Goal: Information Seeking & Learning: Check status

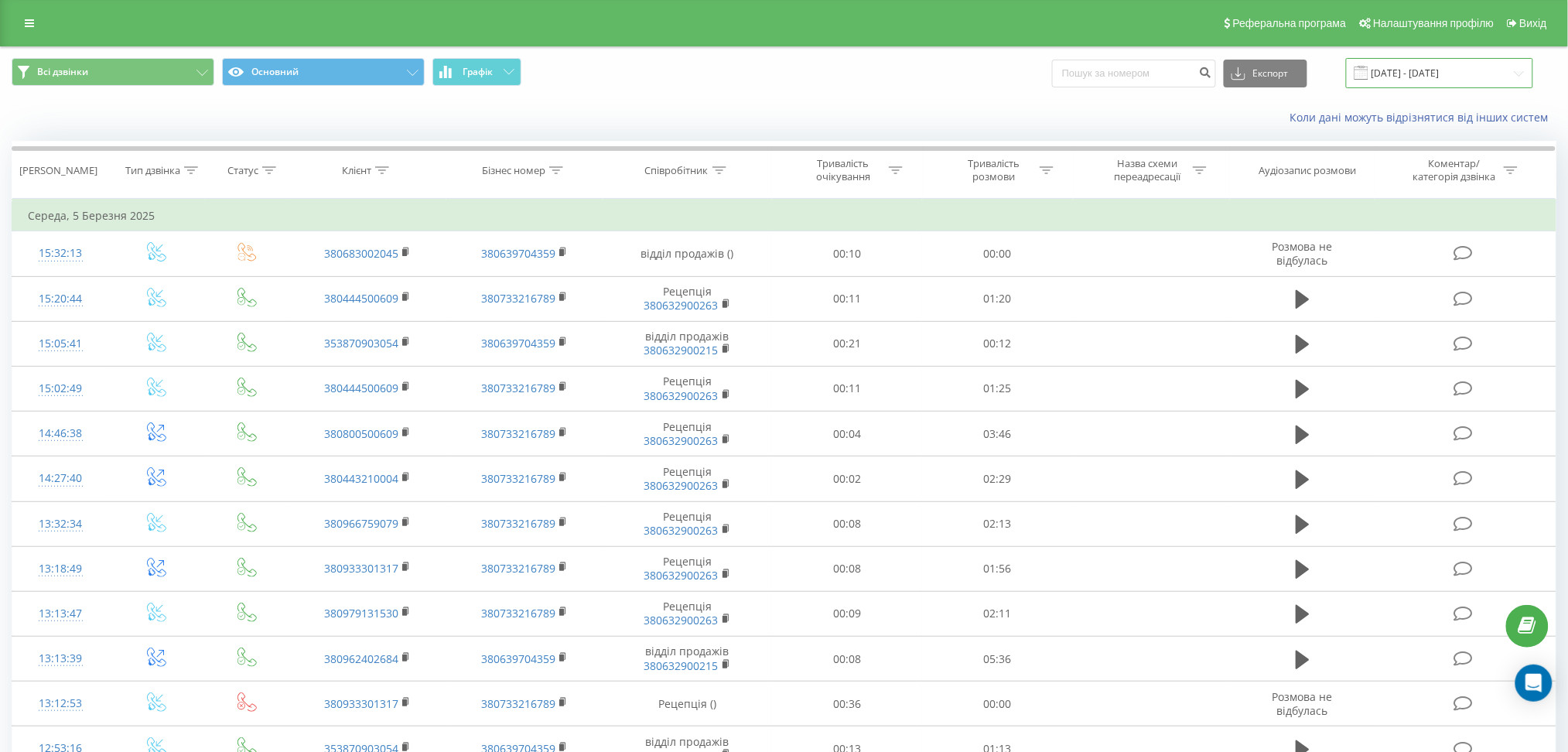
click at [1433, 75] on input "11.02.2025 - 11.03.2025" at bounding box center [1440, 73] width 187 height 30
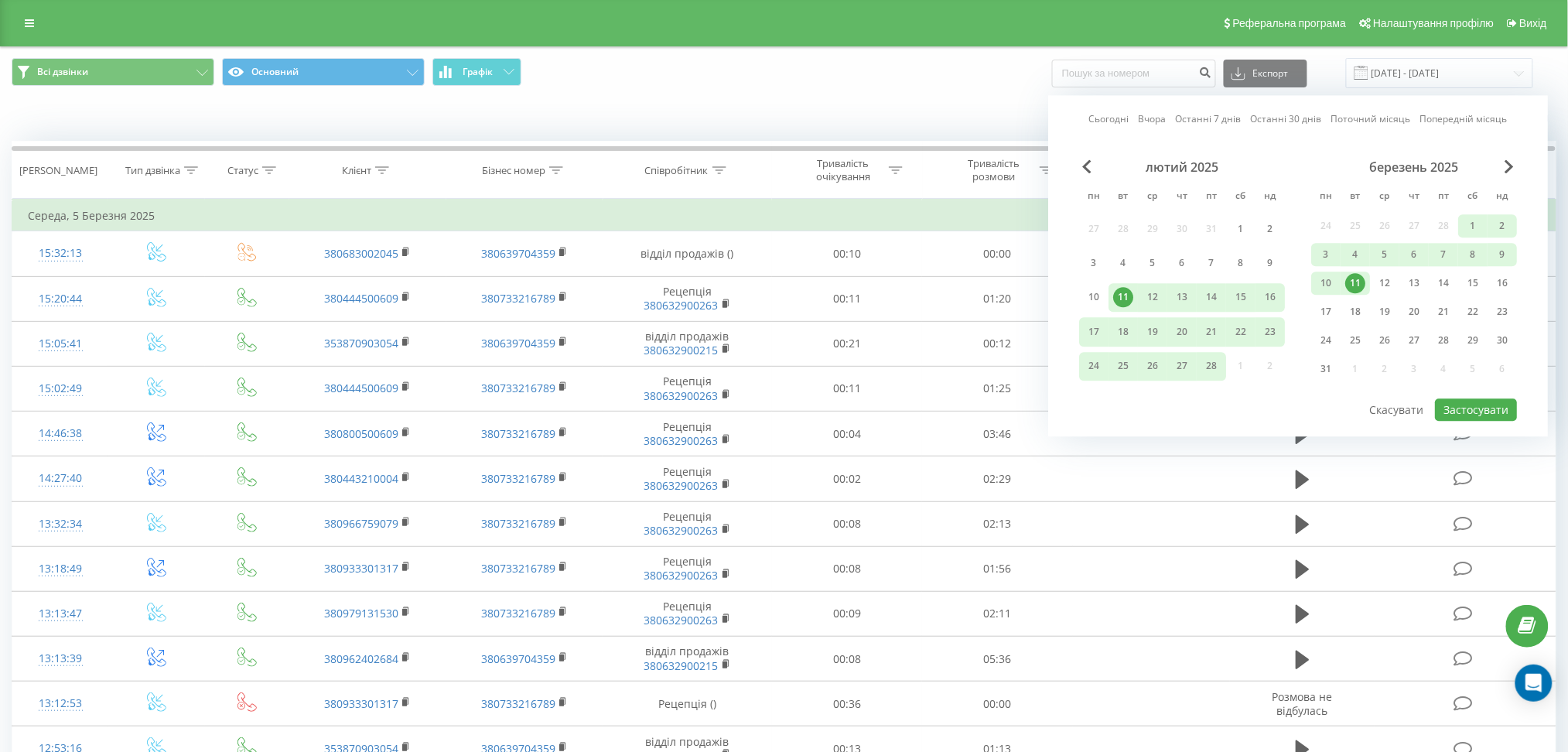
click at [1120, 121] on link "Сьогодні" at bounding box center [1110, 120] width 41 height 15
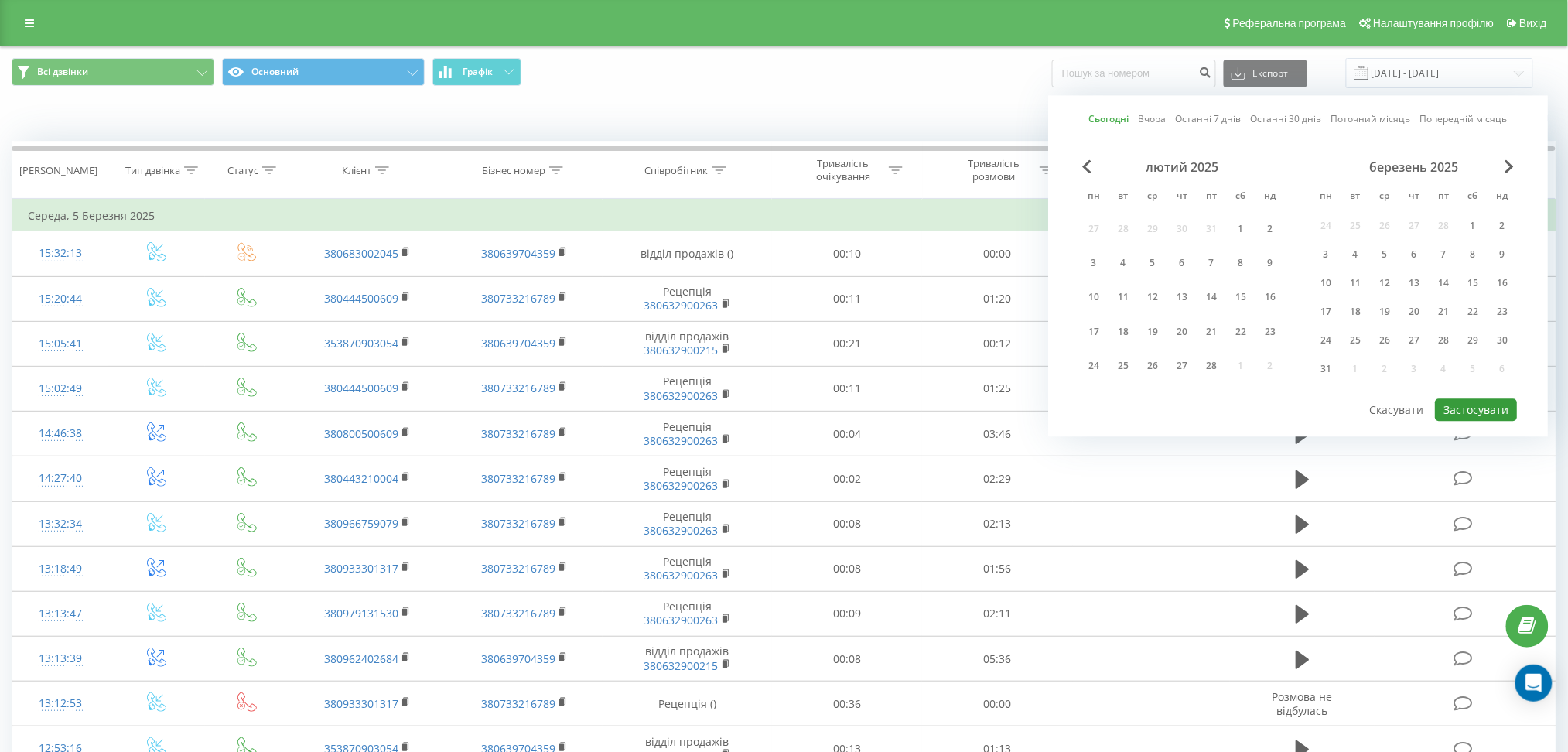
click at [1474, 400] on button "Застосувати" at bounding box center [1476, 410] width 82 height 22
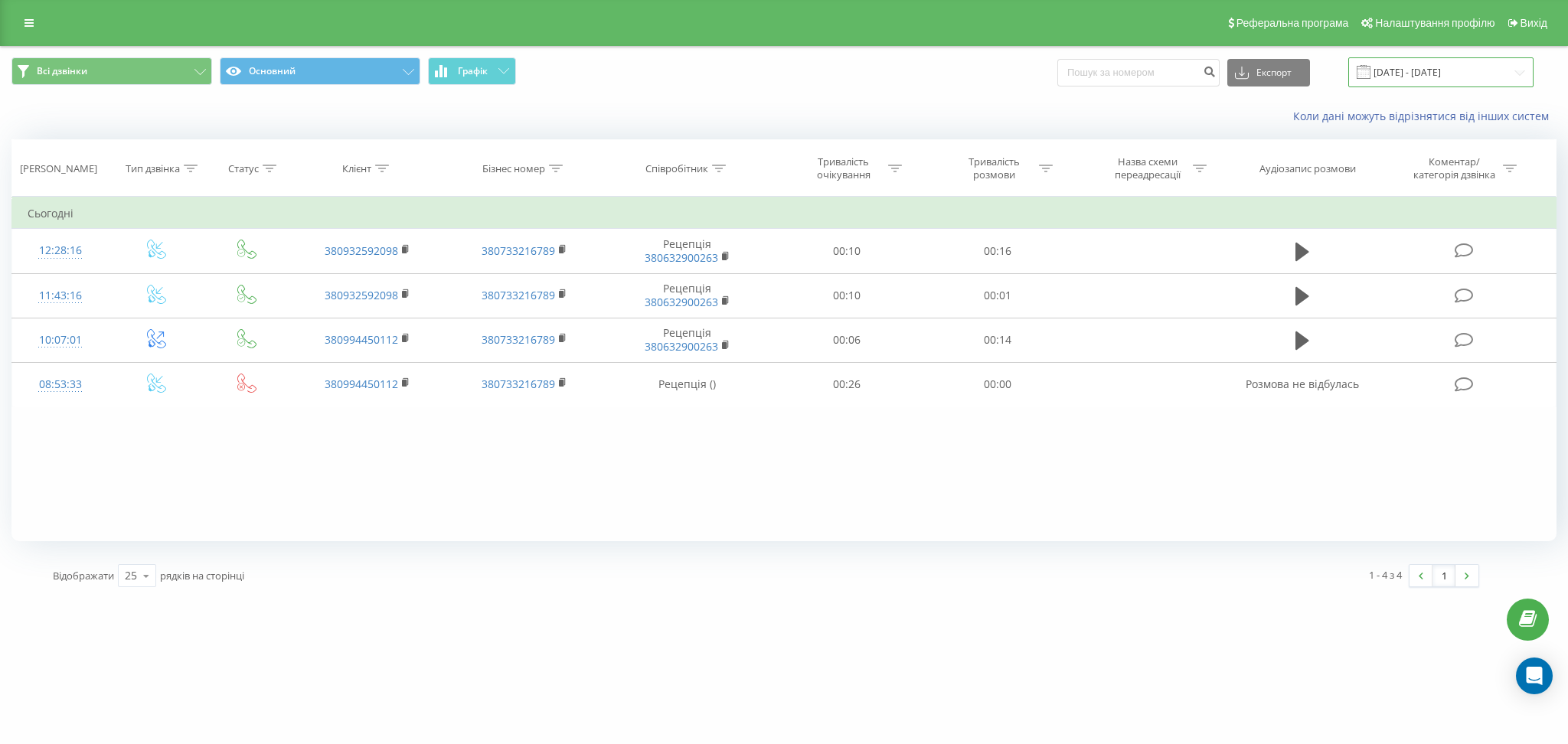
click at [1403, 64] on input "21.09.2025 - 21.09.2025" at bounding box center [1441, 72] width 185 height 29
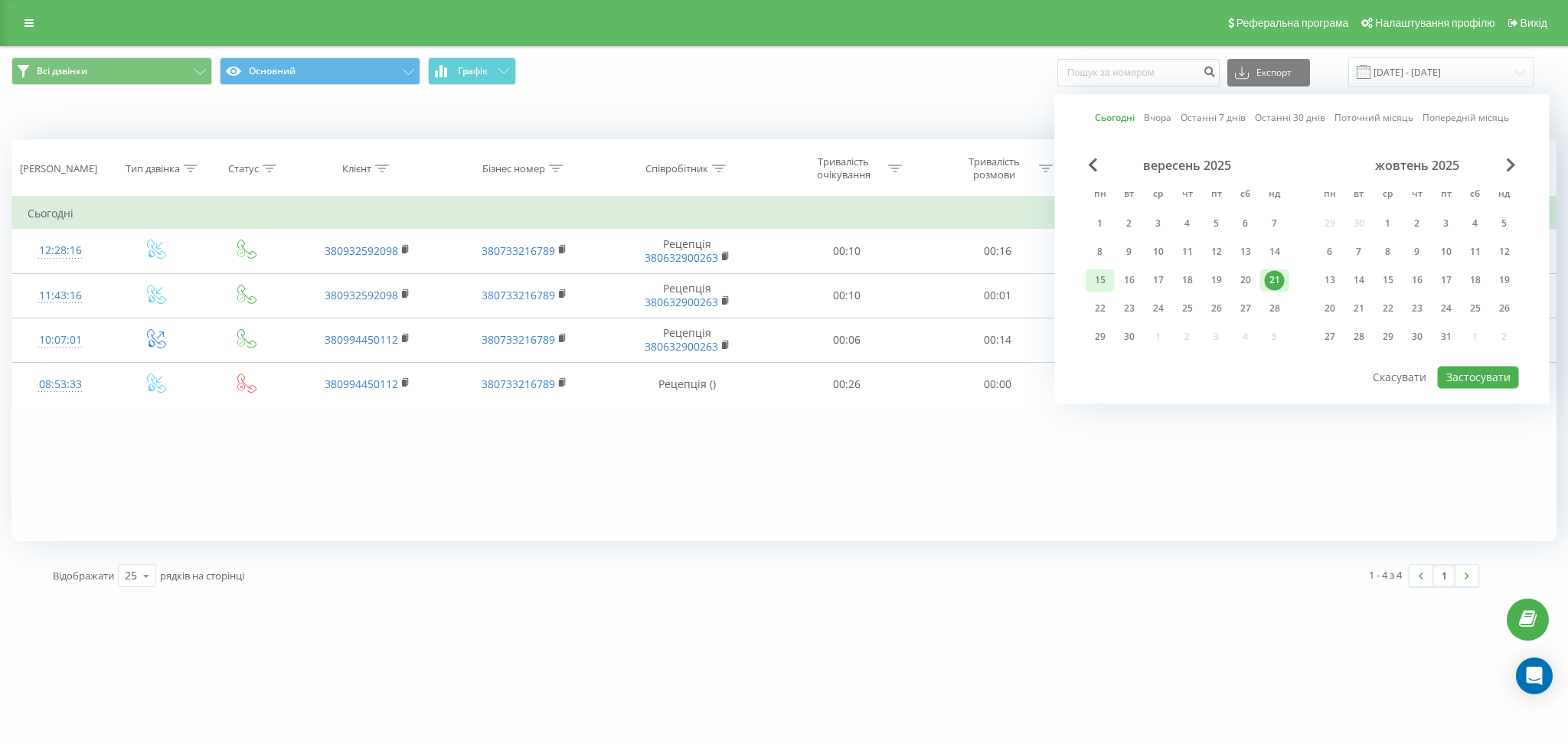
click at [1091, 283] on div "15" at bounding box center [1100, 280] width 20 height 20
click at [1277, 287] on div "21" at bounding box center [1275, 280] width 20 height 20
click at [1472, 375] on button "Застосувати" at bounding box center [1478, 377] width 81 height 22
type input "[DATE] - [DATE]"
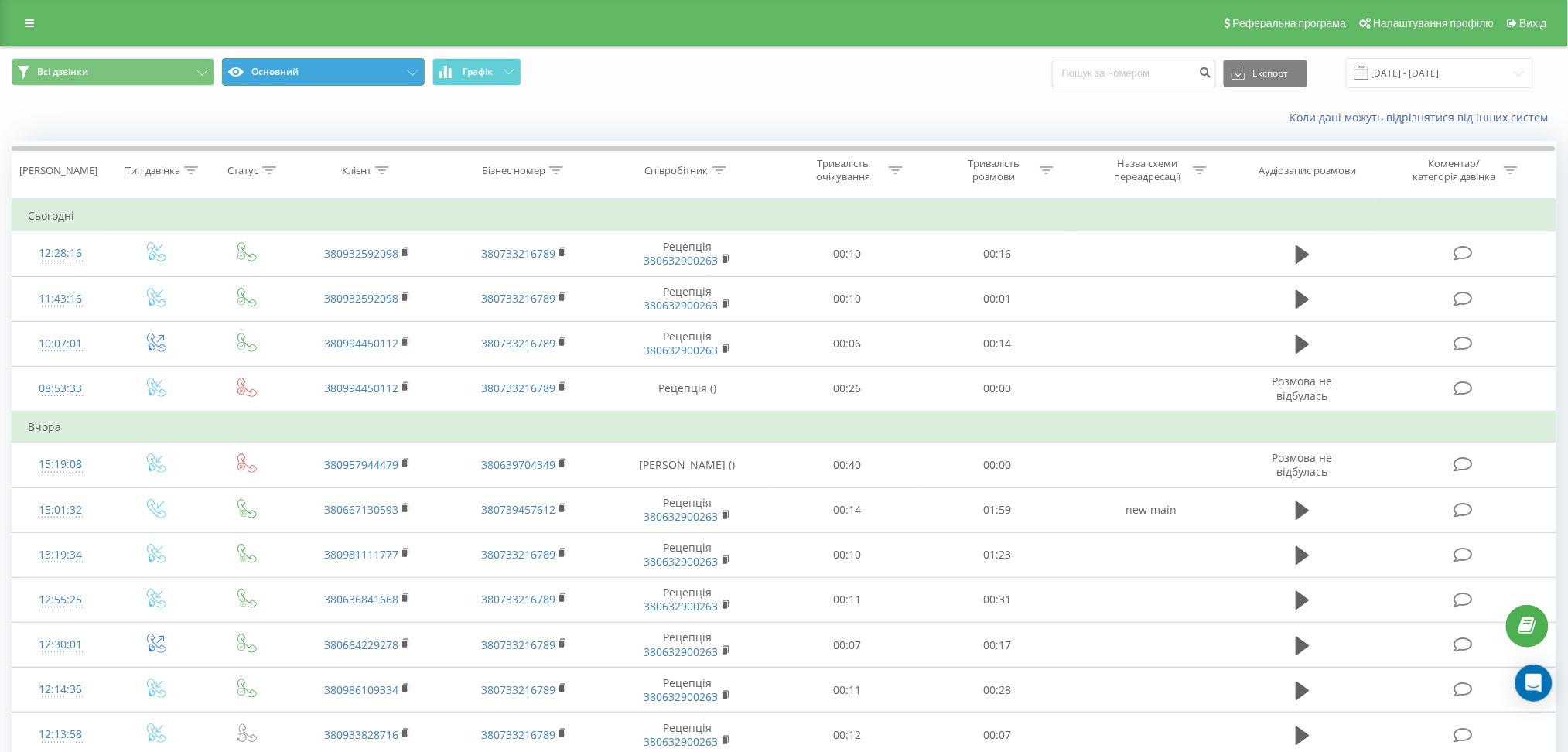
click at [368, 75] on button "Основний" at bounding box center [323, 72] width 203 height 28
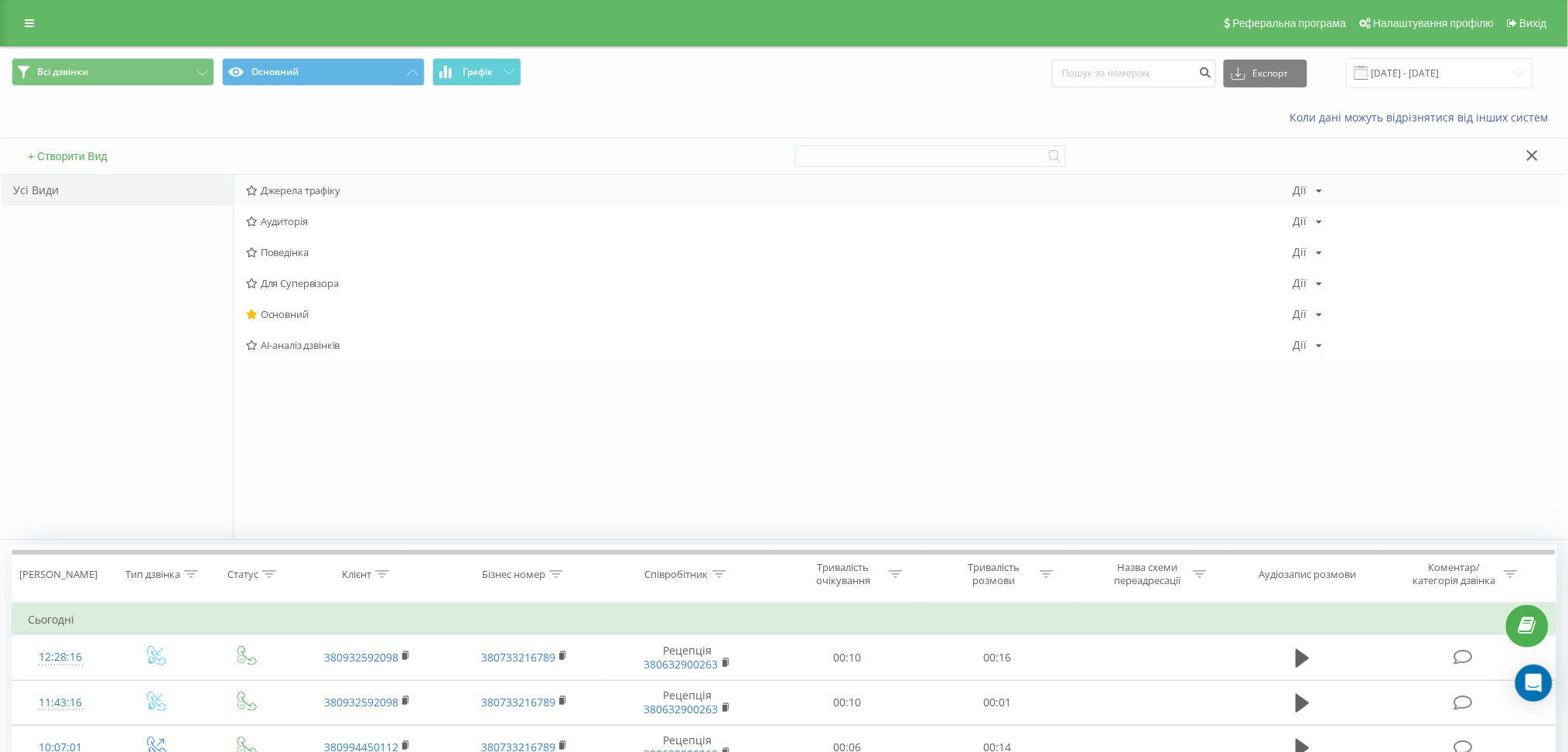
click at [332, 178] on div "Джерела трафіку Дії Редагувати Копіювати Видалити За замовчуванням Поділитися" at bounding box center [900, 189] width 1334 height 31
click at [332, 187] on span "Джерела трафіку" at bounding box center [770, 189] width 1048 height 11
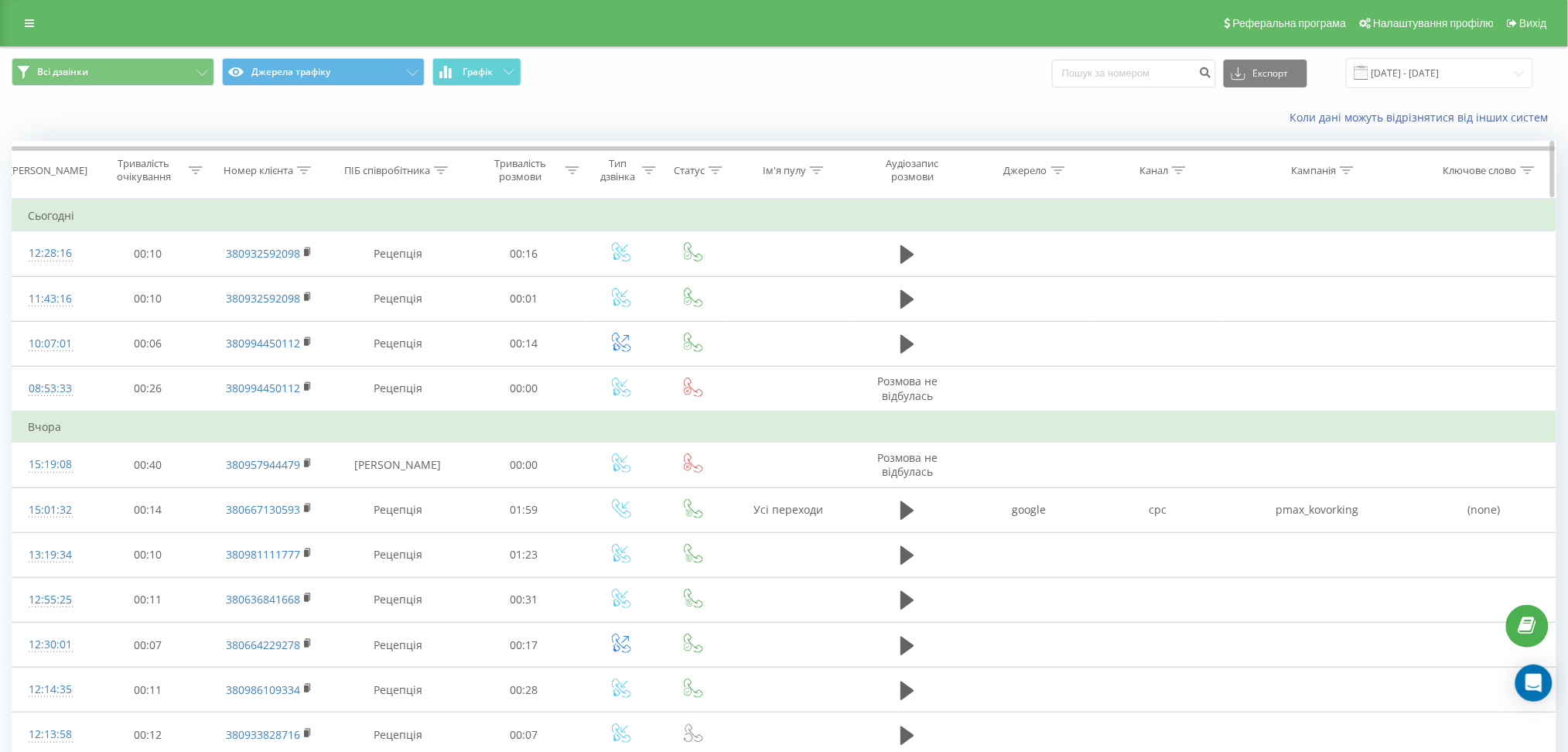
click at [1166, 173] on div "Канал" at bounding box center [1153, 170] width 29 height 13
click at [1153, 270] on input "text" at bounding box center [1158, 281] width 137 height 27
type input "cpc"
click at [1194, 314] on span "OK" at bounding box center [1191, 311] width 43 height 24
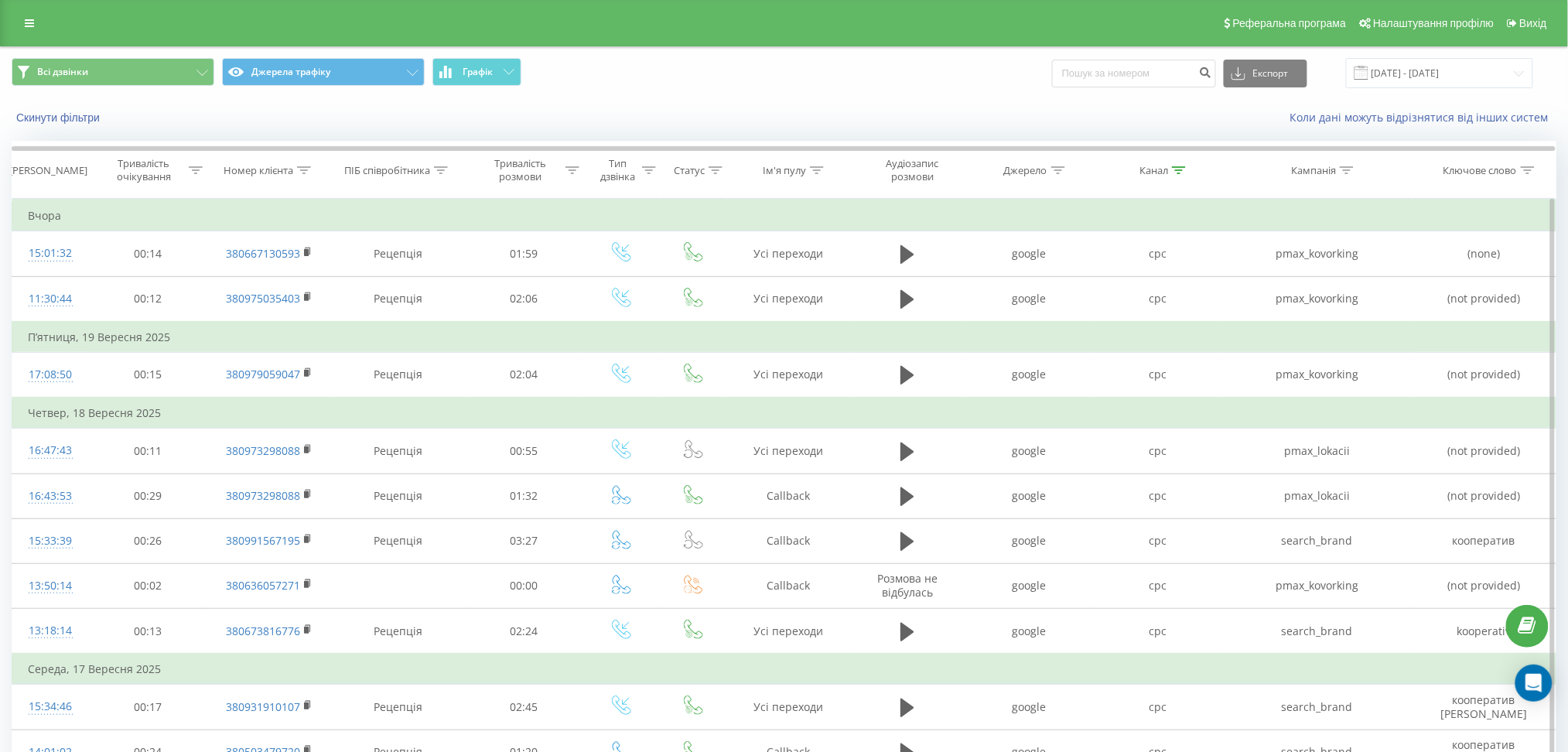
scroll to position [364, 0]
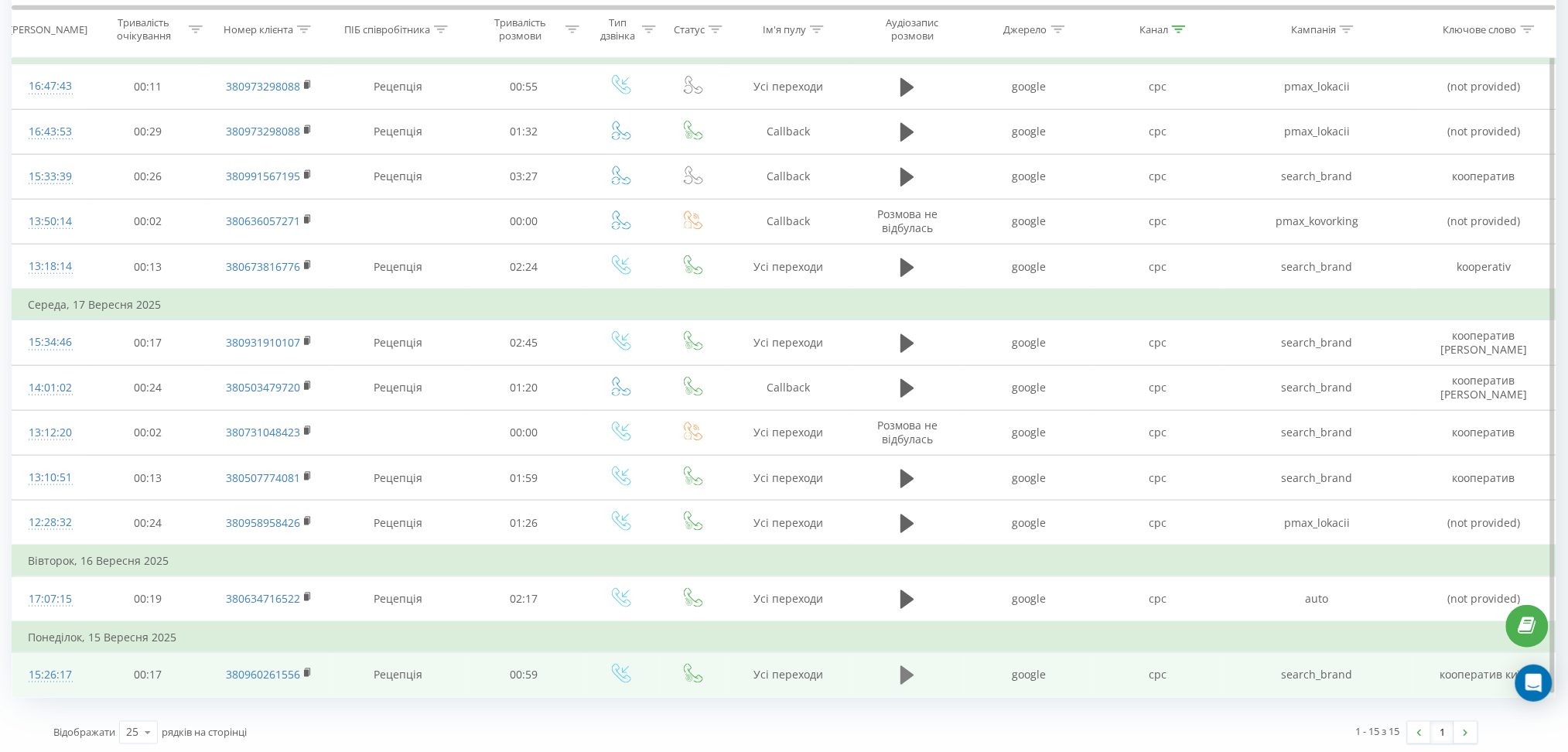
click at [913, 673] on icon at bounding box center [907, 675] width 14 height 22
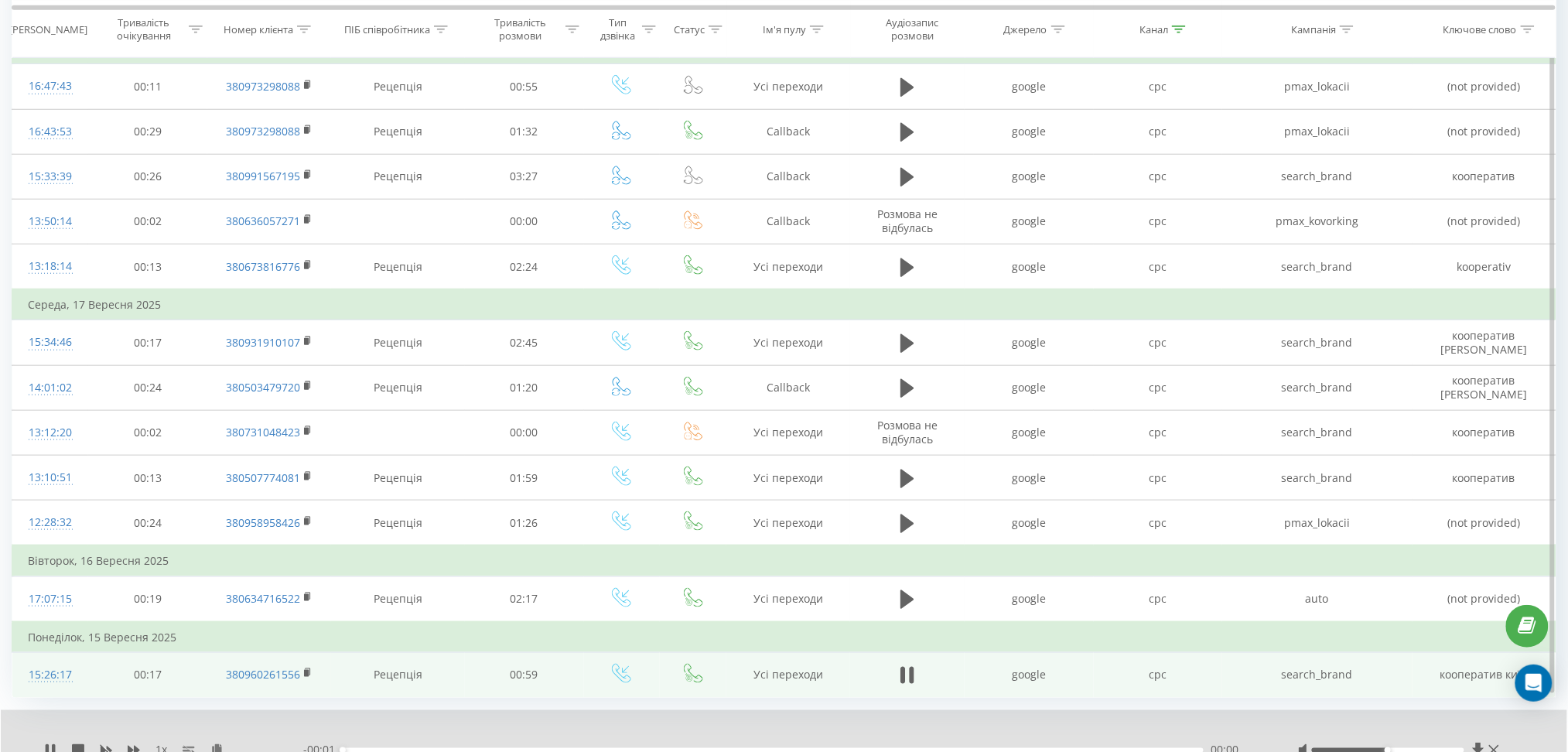
scroll to position [424, 0]
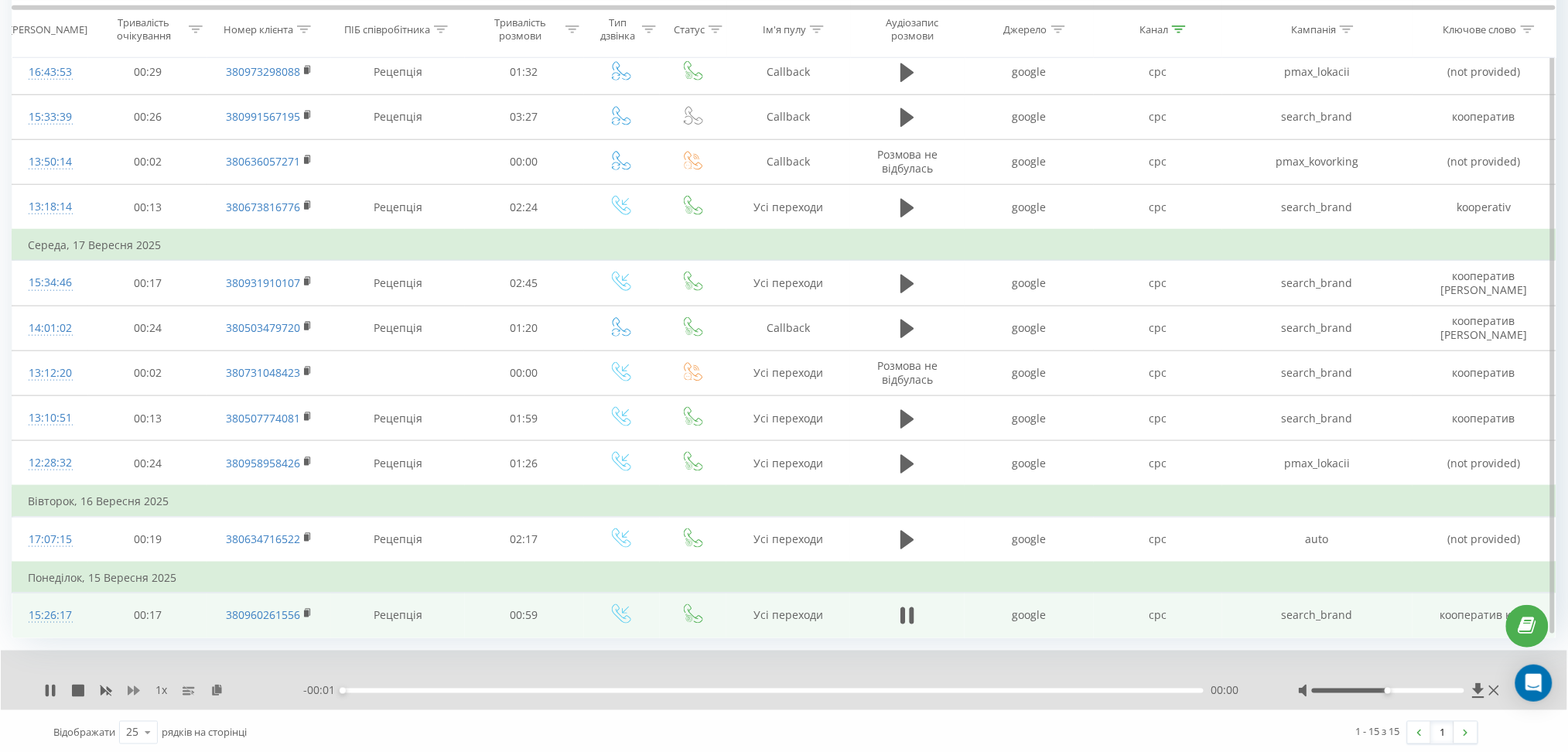
click at [135, 692] on icon at bounding box center [133, 691] width 12 height 12
click at [1432, 690] on div at bounding box center [1401, 691] width 205 height 16
drag, startPoint x: 1454, startPoint y: 683, endPoint x: 1451, endPoint y: 690, distance: 7.6
click at [1451, 690] on div at bounding box center [1401, 691] width 205 height 16
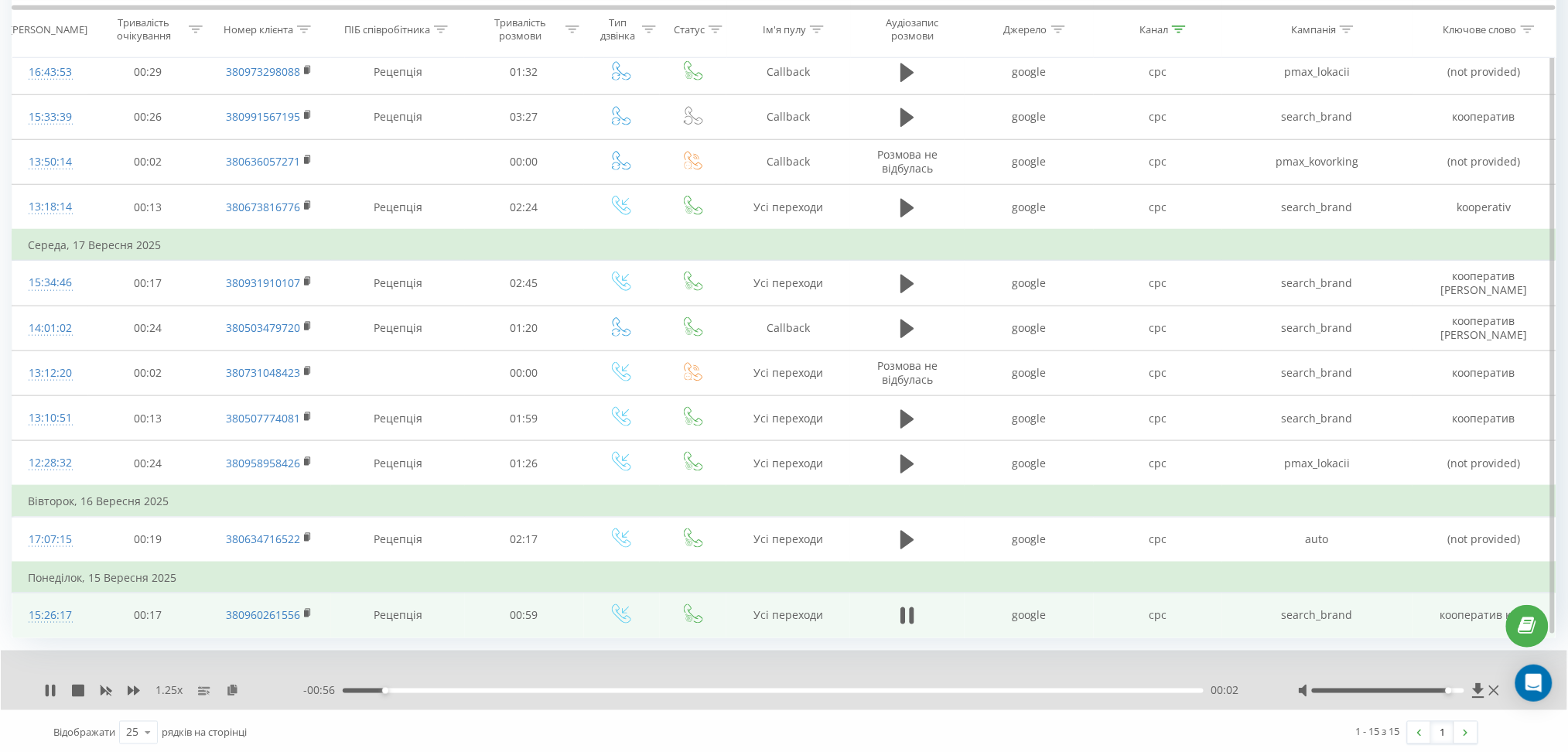
click at [1449, 688] on div at bounding box center [1388, 691] width 151 height 5
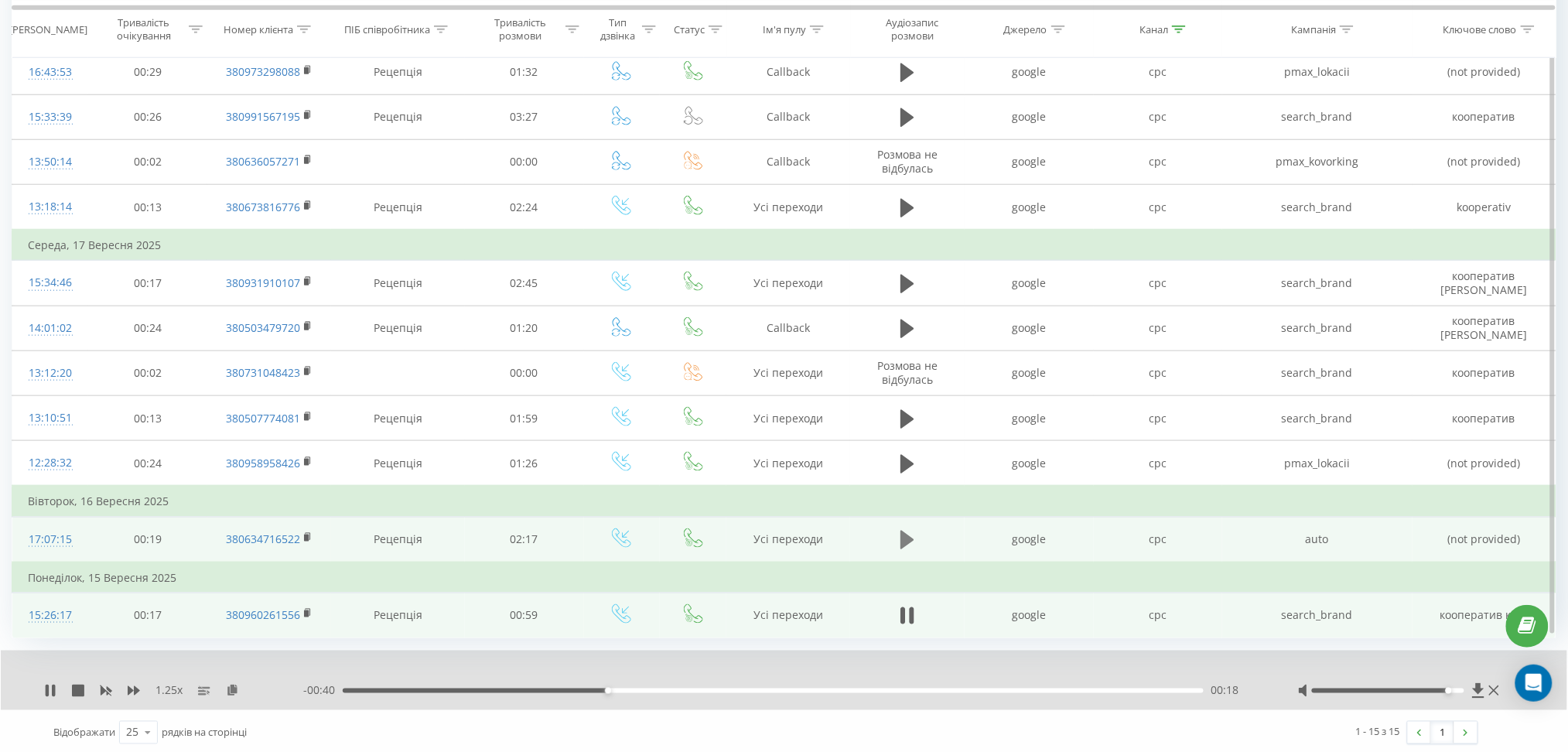
click at [900, 529] on icon at bounding box center [907, 540] width 14 height 22
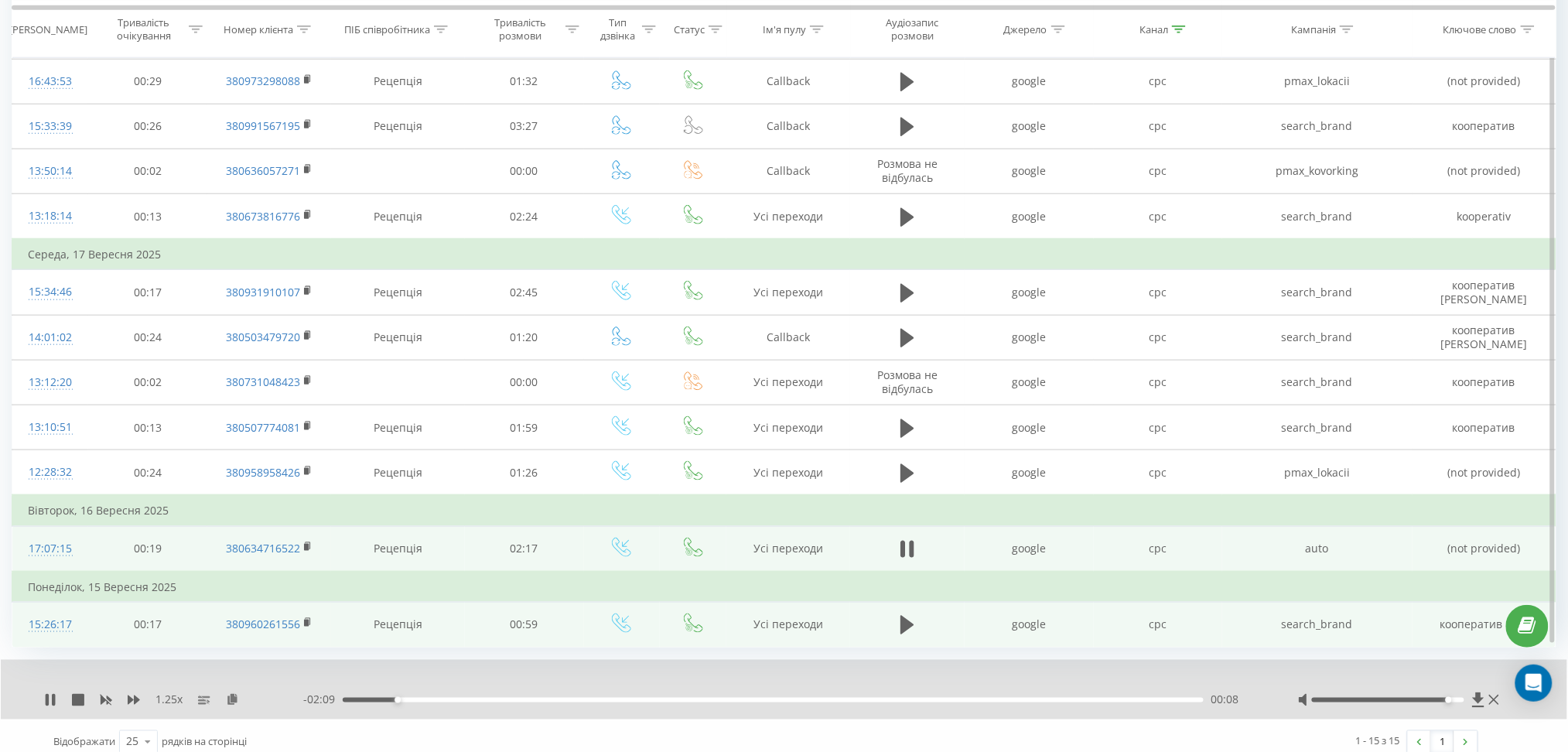
scroll to position [414, 0]
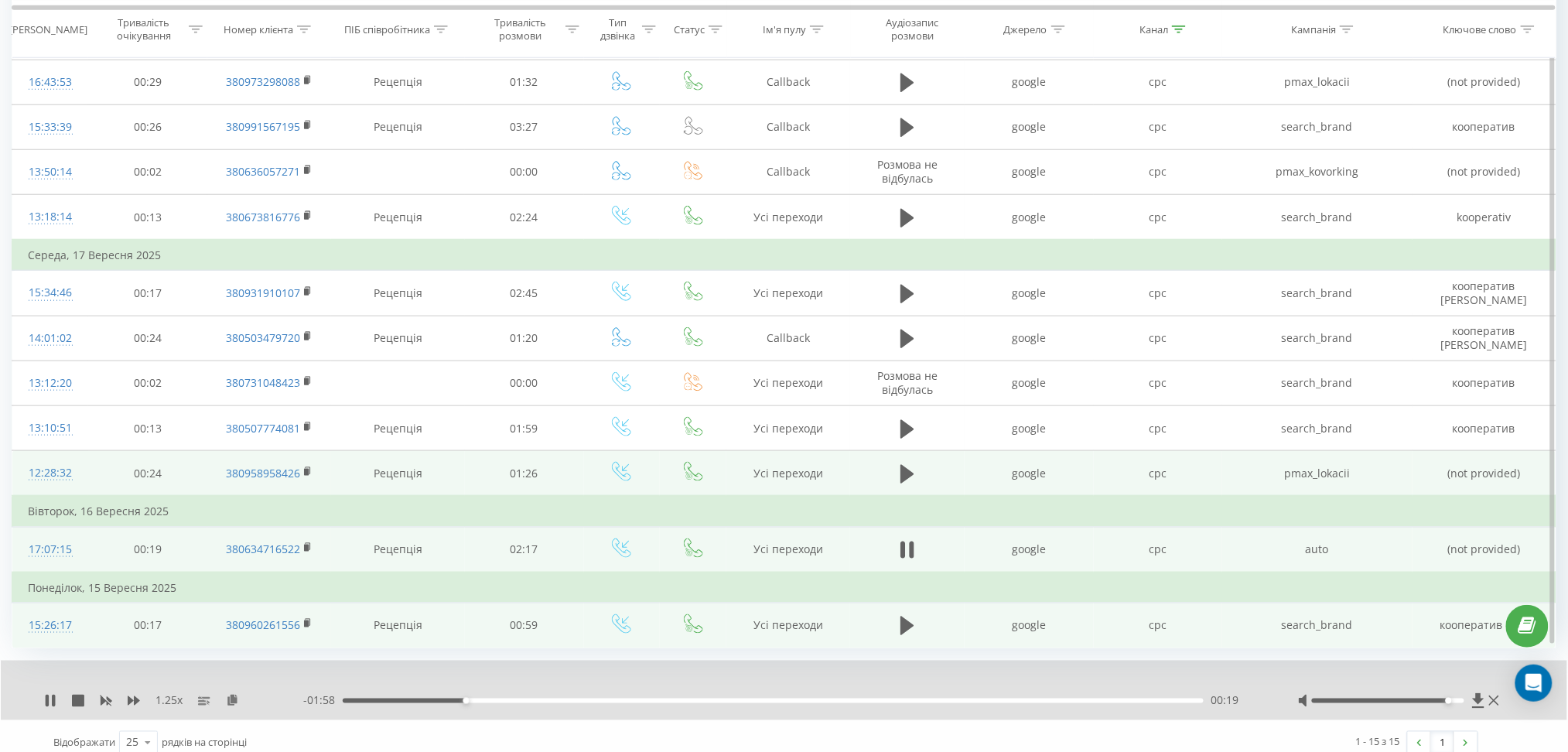
click at [884, 476] on td at bounding box center [908, 473] width 114 height 46
click at [892, 474] on td at bounding box center [908, 473] width 114 height 46
click at [900, 474] on button at bounding box center [908, 474] width 23 height 23
click at [435, 698] on div "00:09" at bounding box center [773, 701] width 861 height 5
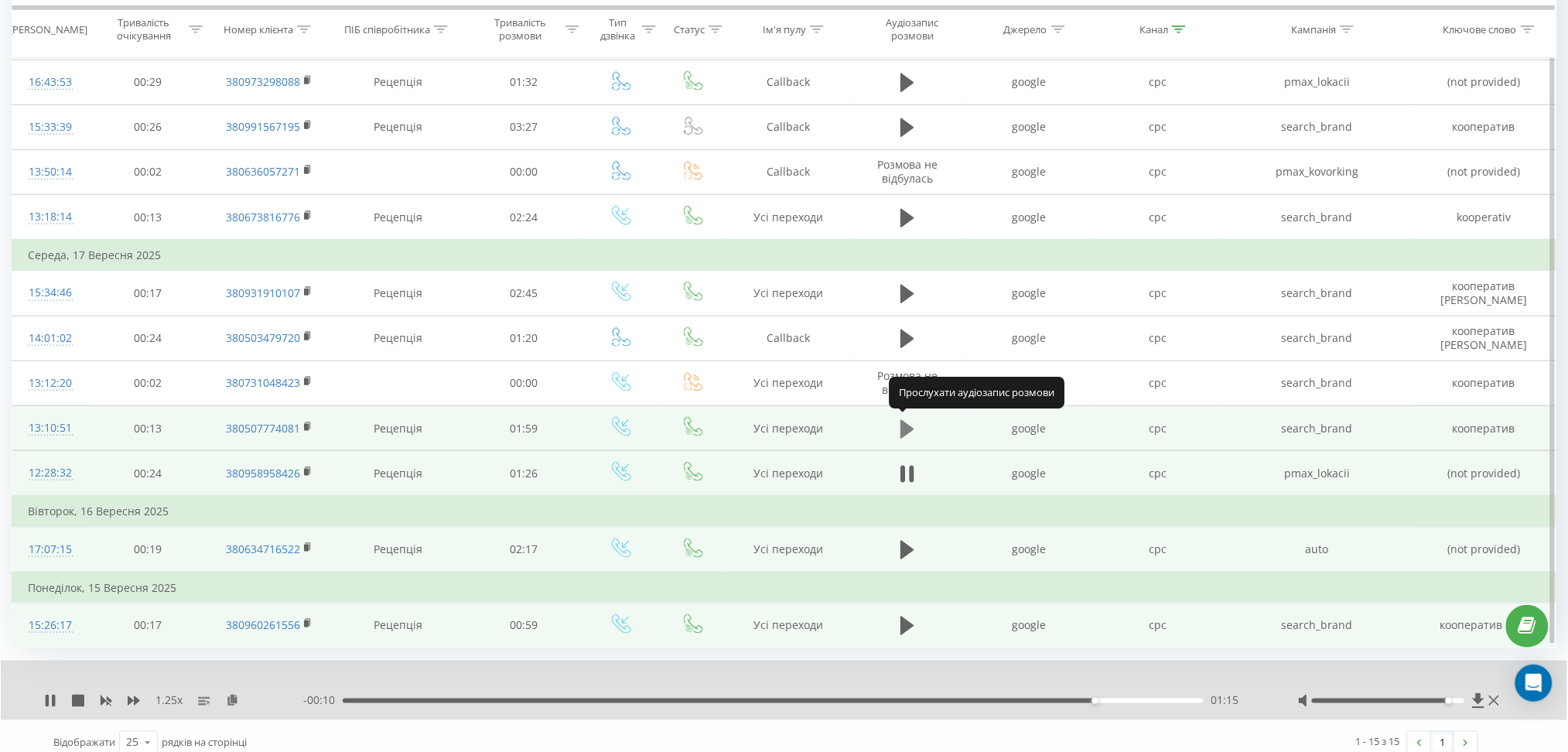
click at [897, 427] on button at bounding box center [908, 429] width 23 height 23
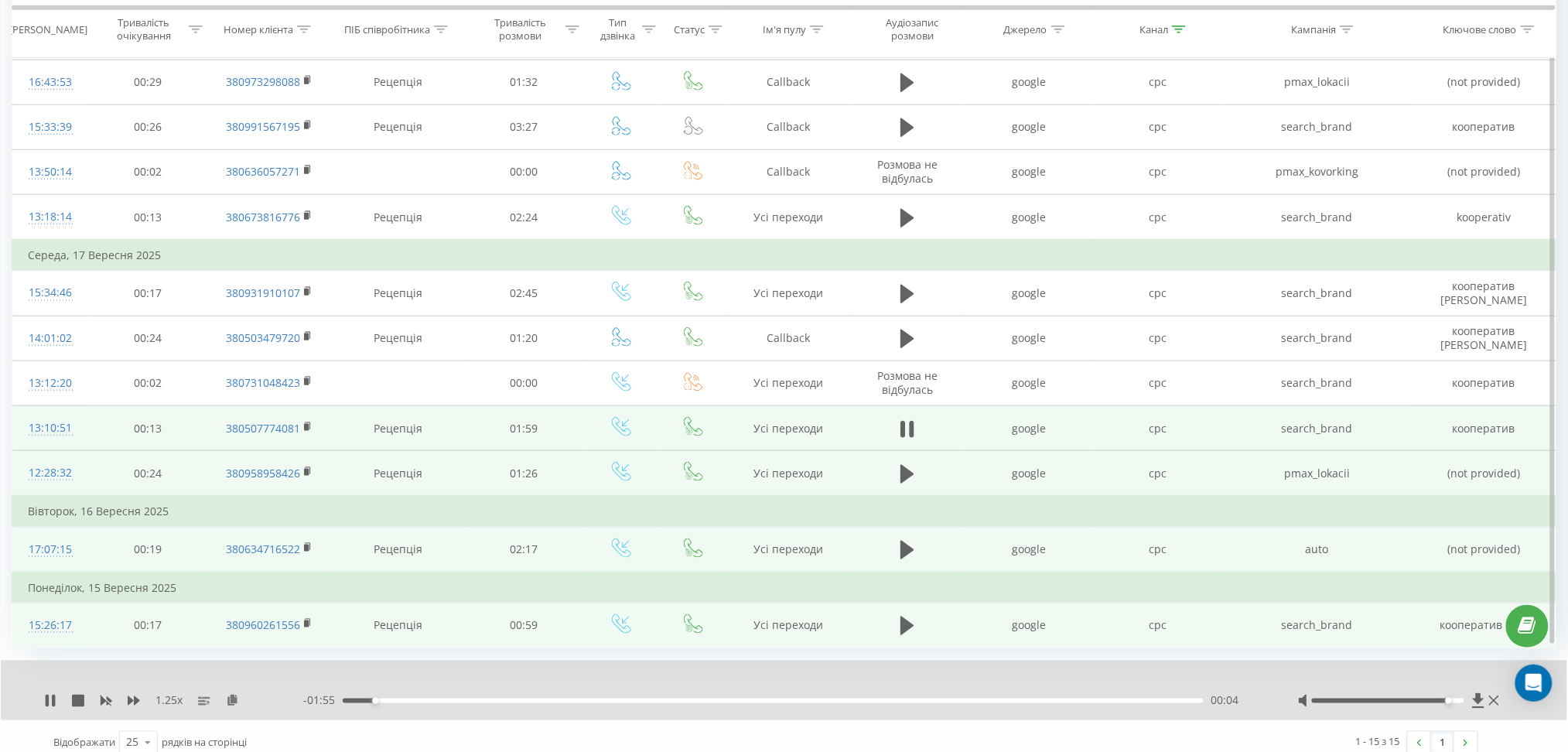
scroll to position [396, 0]
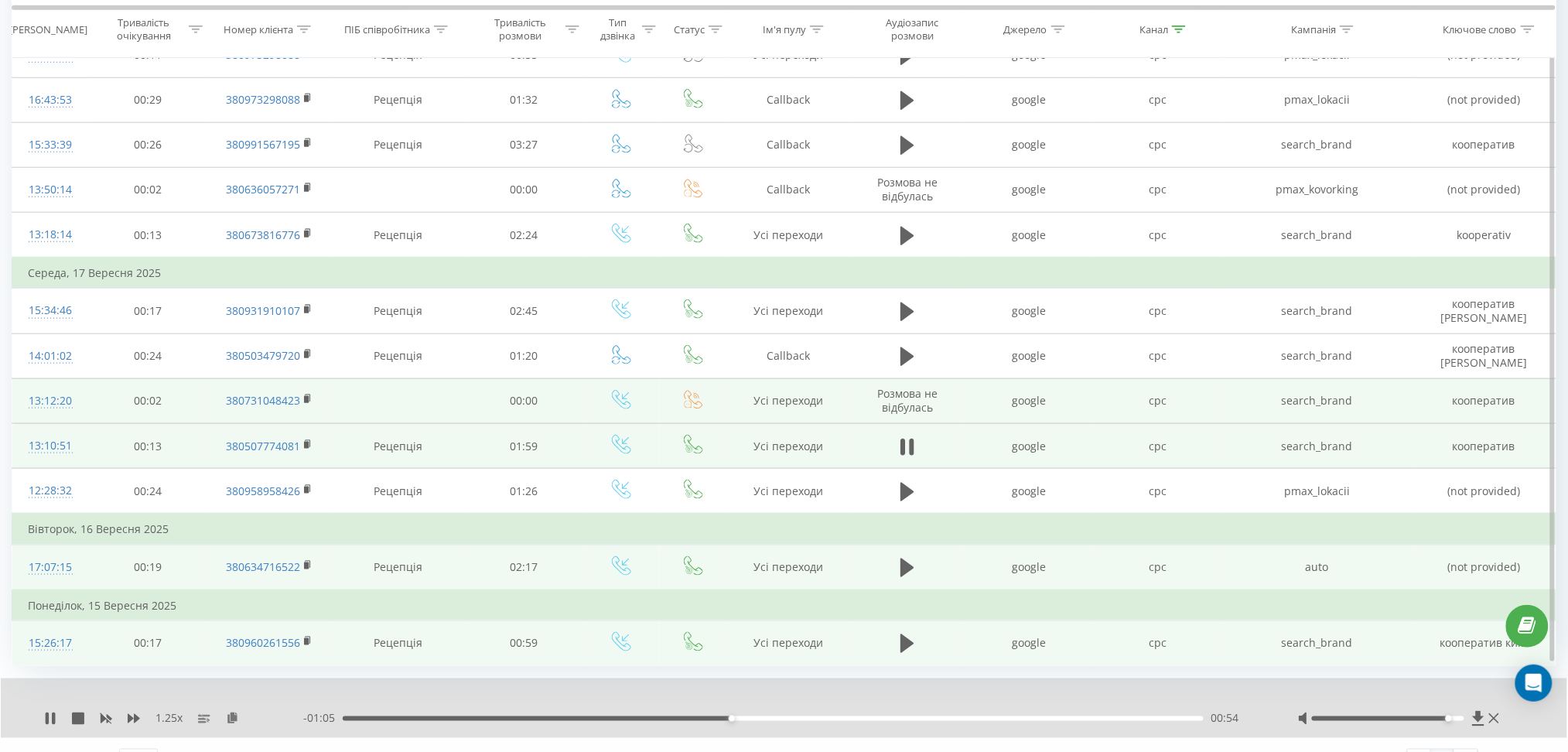
click at [912, 381] on td "Розмова не відбулась" at bounding box center [908, 400] width 114 height 45
click at [304, 396] on rect at bounding box center [307, 400] width 5 height 7
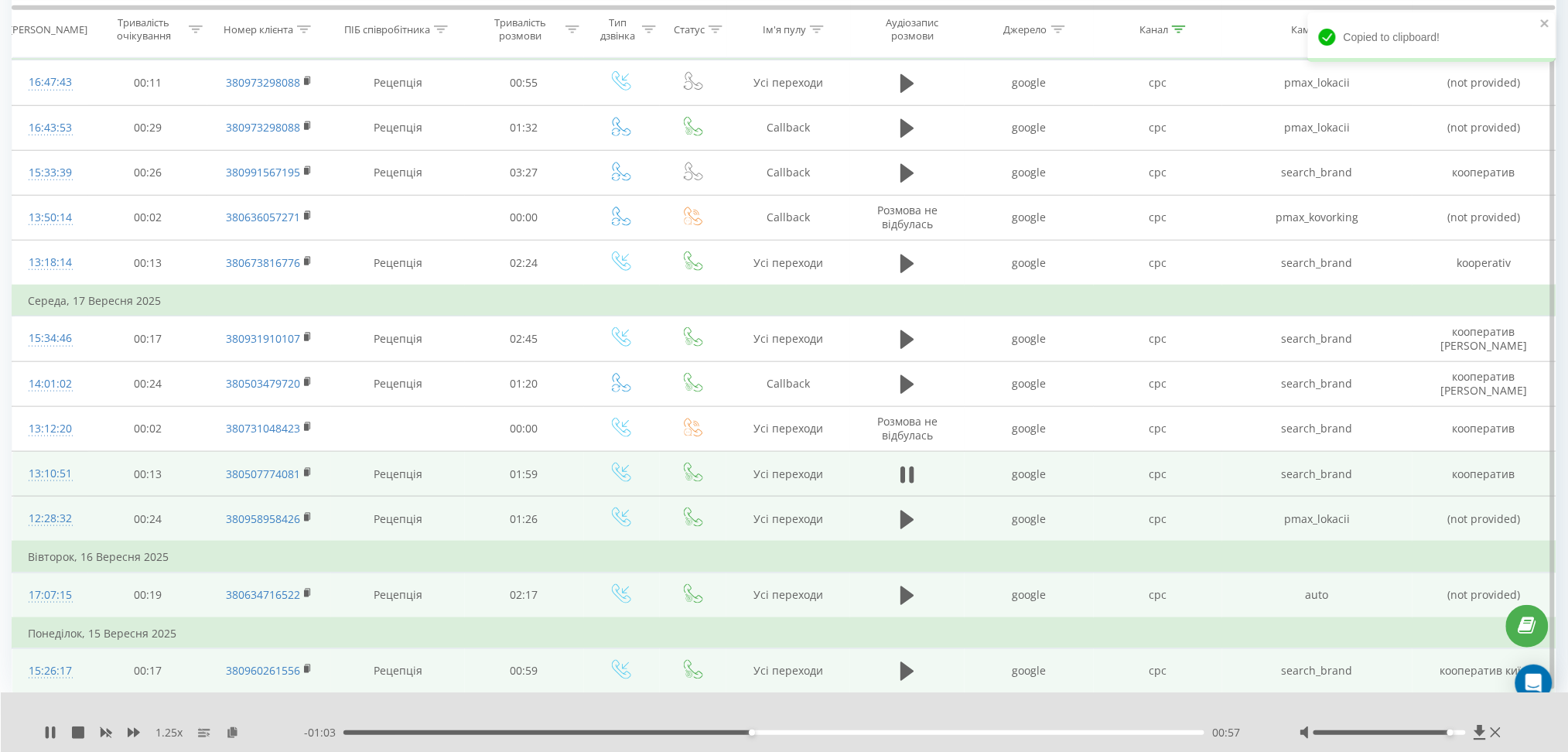
scroll to position [0, 0]
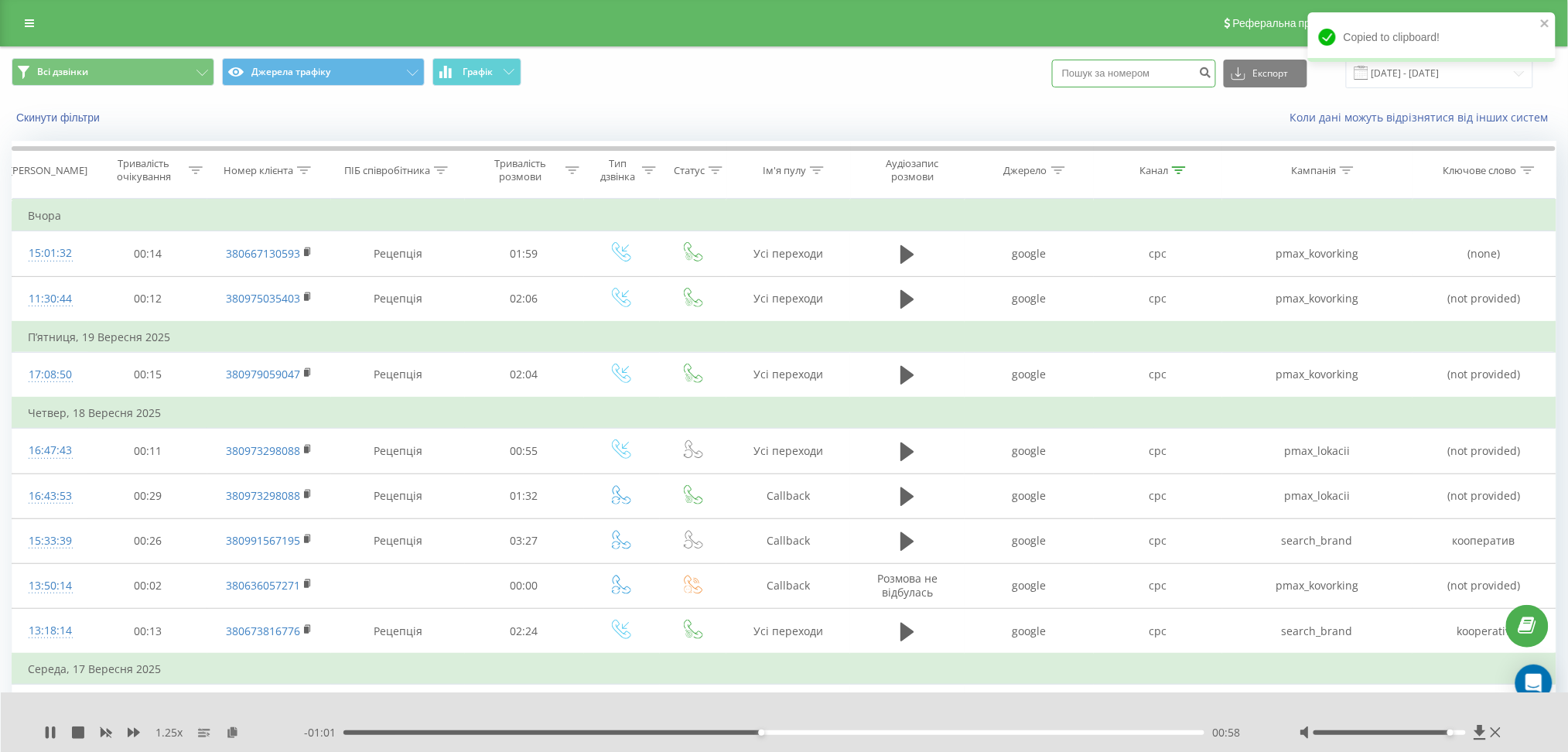
click at [1132, 75] on input at bounding box center [1134, 74] width 164 height 28
paste input "380731048423"
type input "380731048423"
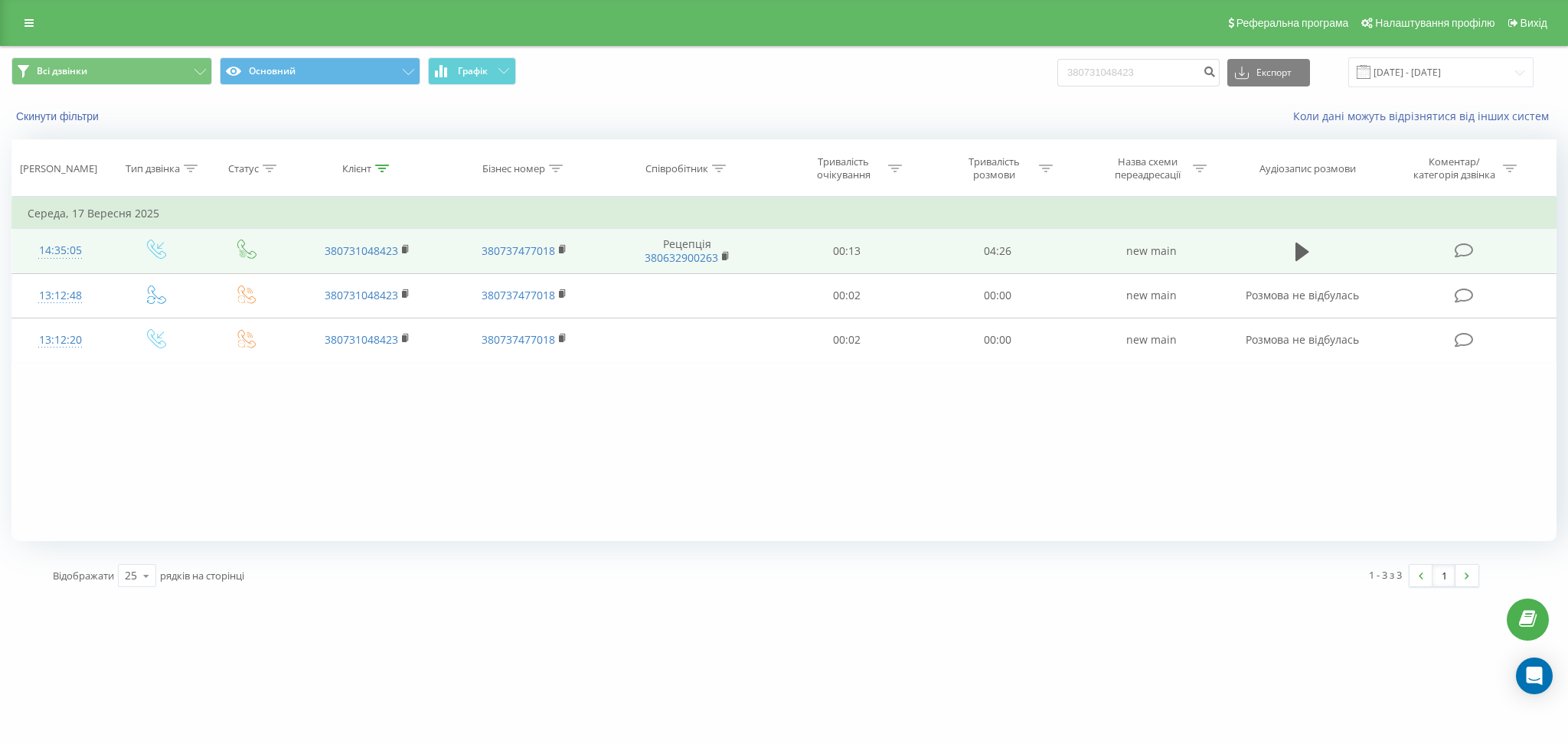
click at [1288, 259] on td at bounding box center [1303, 251] width 145 height 44
click at [1300, 259] on icon at bounding box center [1302, 252] width 14 height 21
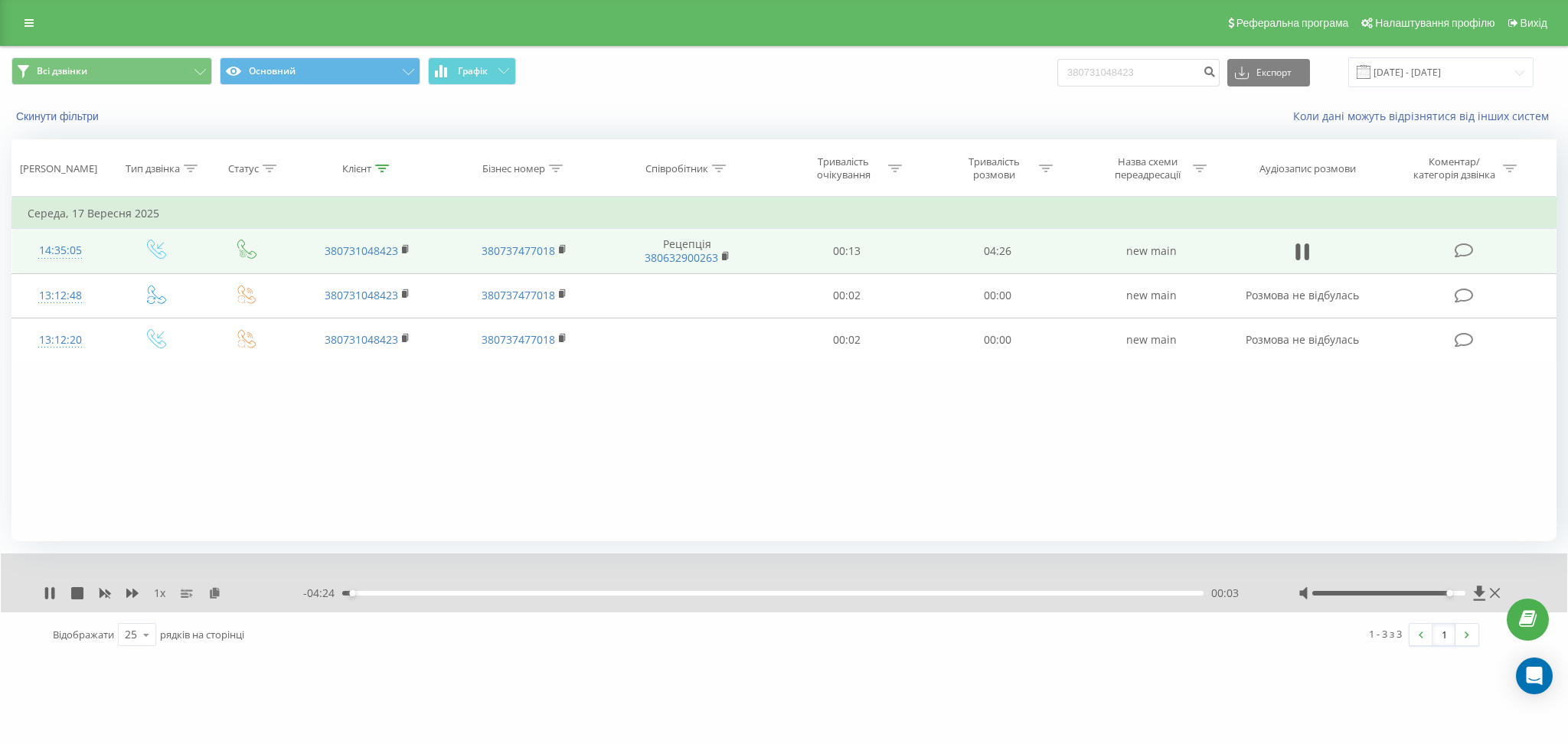
click at [1449, 593] on div at bounding box center [1389, 593] width 152 height 5
click at [127, 581] on div "1 x - 04:22 00:05 00:05" at bounding box center [784, 583] width 1566 height 59
click at [129, 593] on icon at bounding box center [132, 593] width 12 height 9
click at [1246, 543] on div "Всі дзвінки Основний Графік 380731048423 Експорт .csv .xls .xlsx 21.06.2025 - 2…" at bounding box center [784, 351] width 1545 height 610
click at [53, 599] on icon at bounding box center [53, 593] width 3 height 12
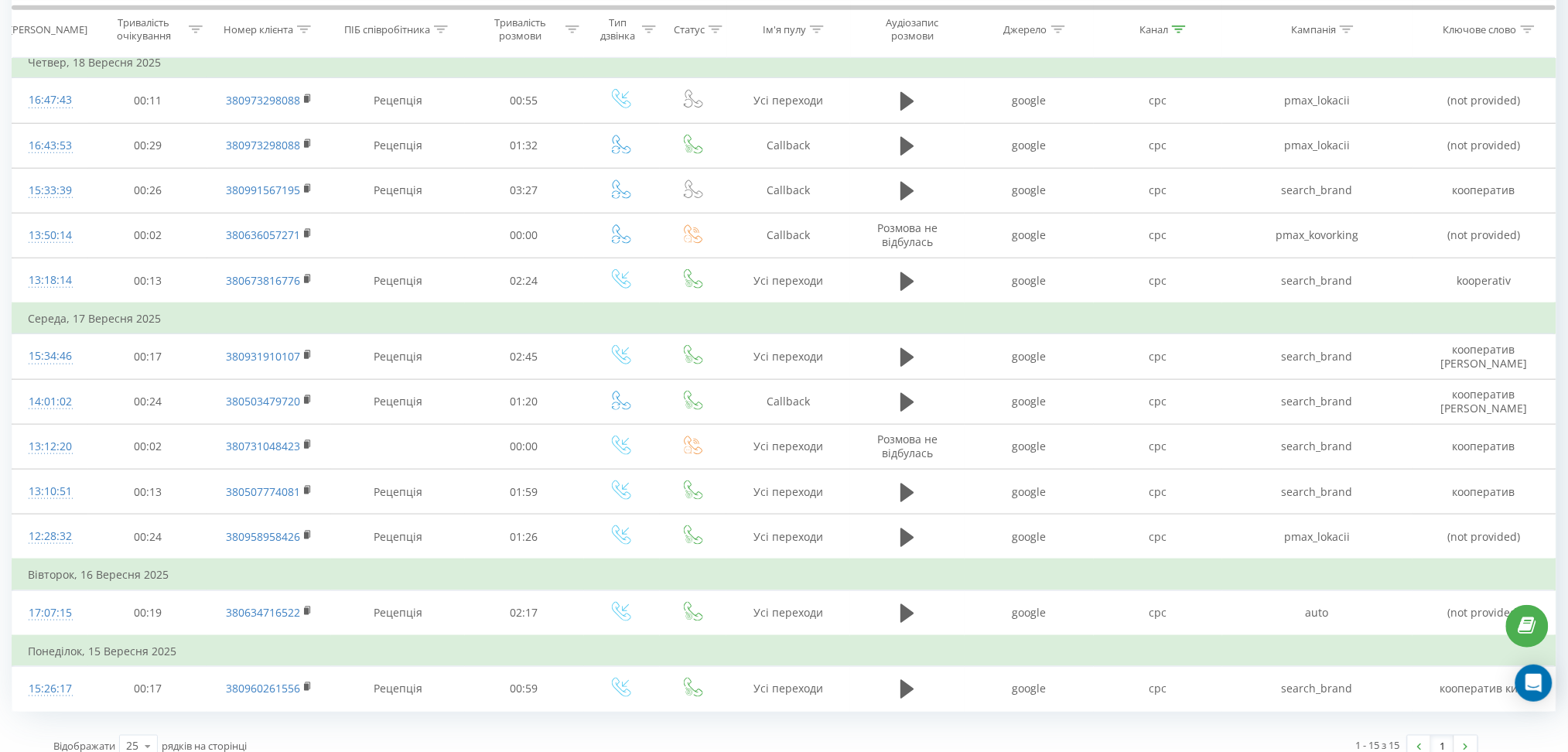
scroll to position [363, 0]
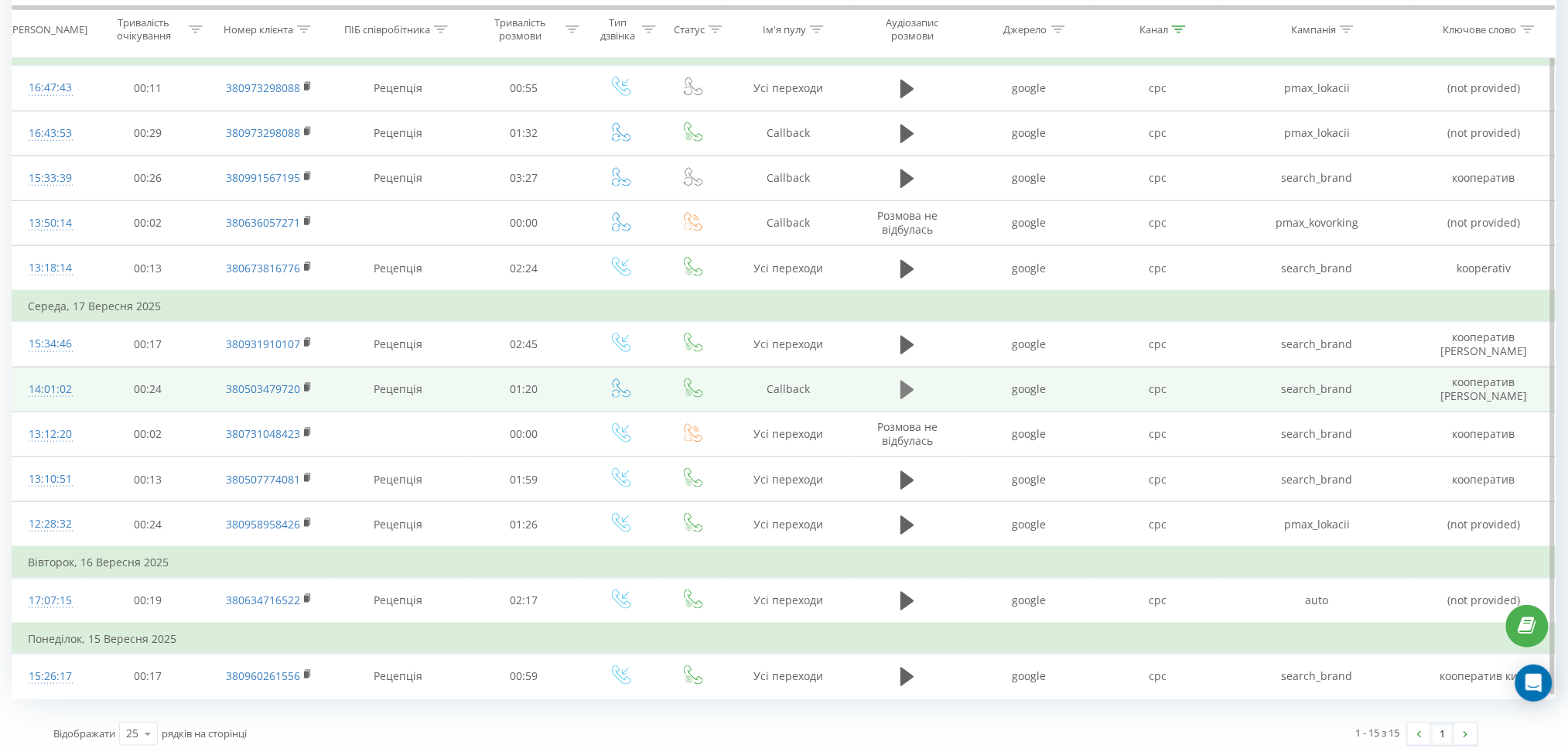
click at [908, 379] on icon at bounding box center [907, 390] width 14 height 22
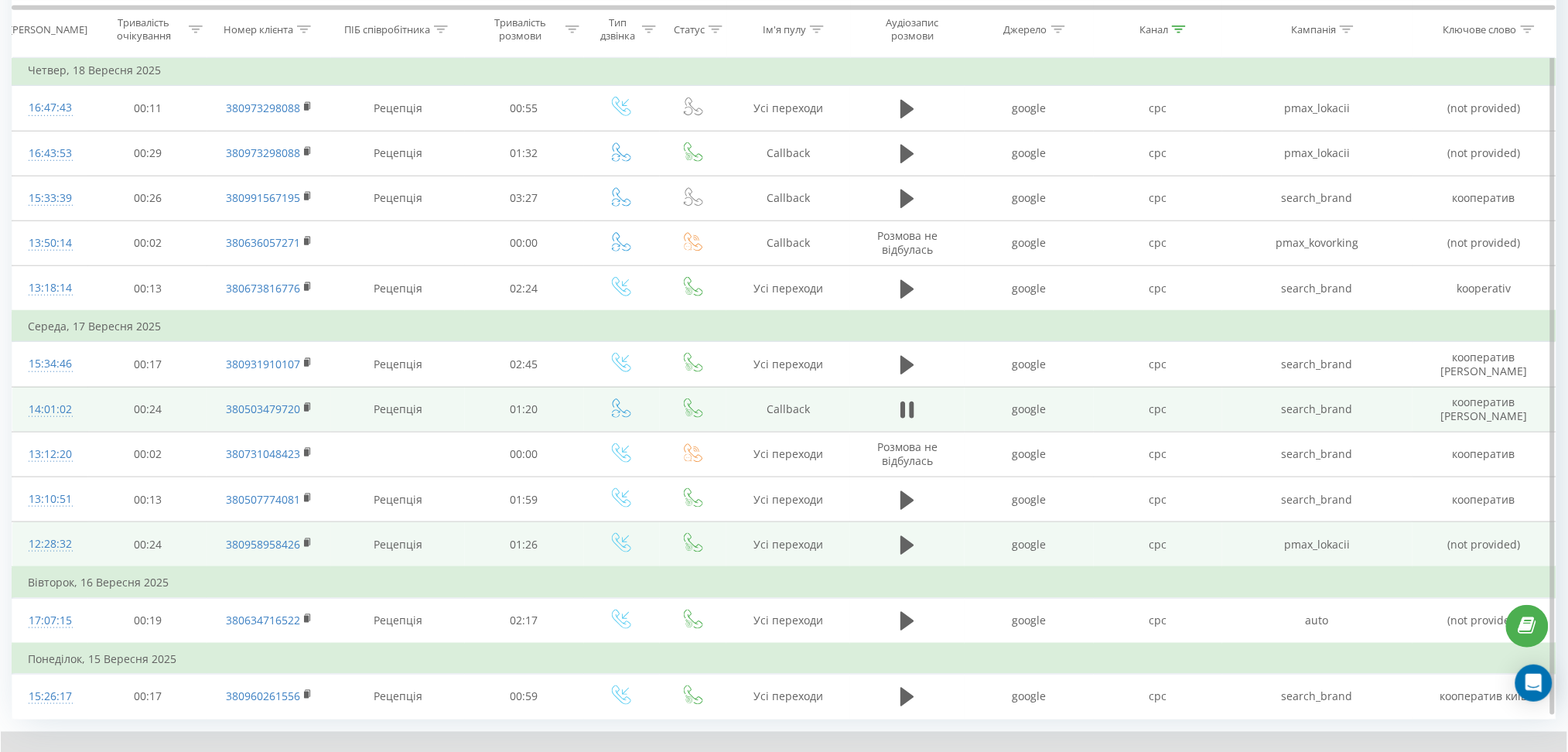
scroll to position [424, 0]
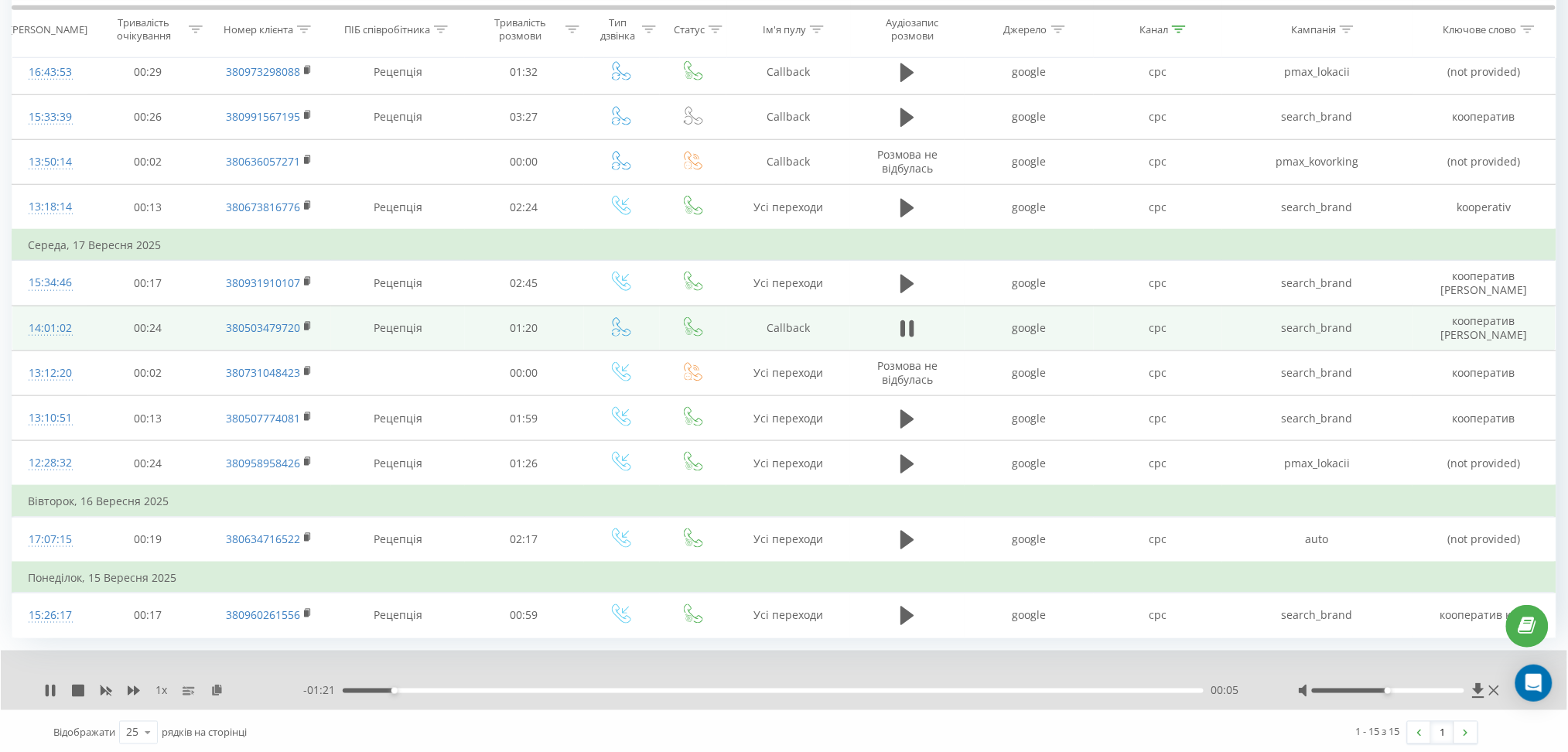
click at [141, 686] on div "1 x" at bounding box center [173, 691] width 259 height 16
click at [129, 686] on icon at bounding box center [133, 690] width 12 height 9
click at [1416, 688] on div at bounding box center [1388, 691] width 151 height 5
click at [1427, 688] on div at bounding box center [1388, 691] width 151 height 5
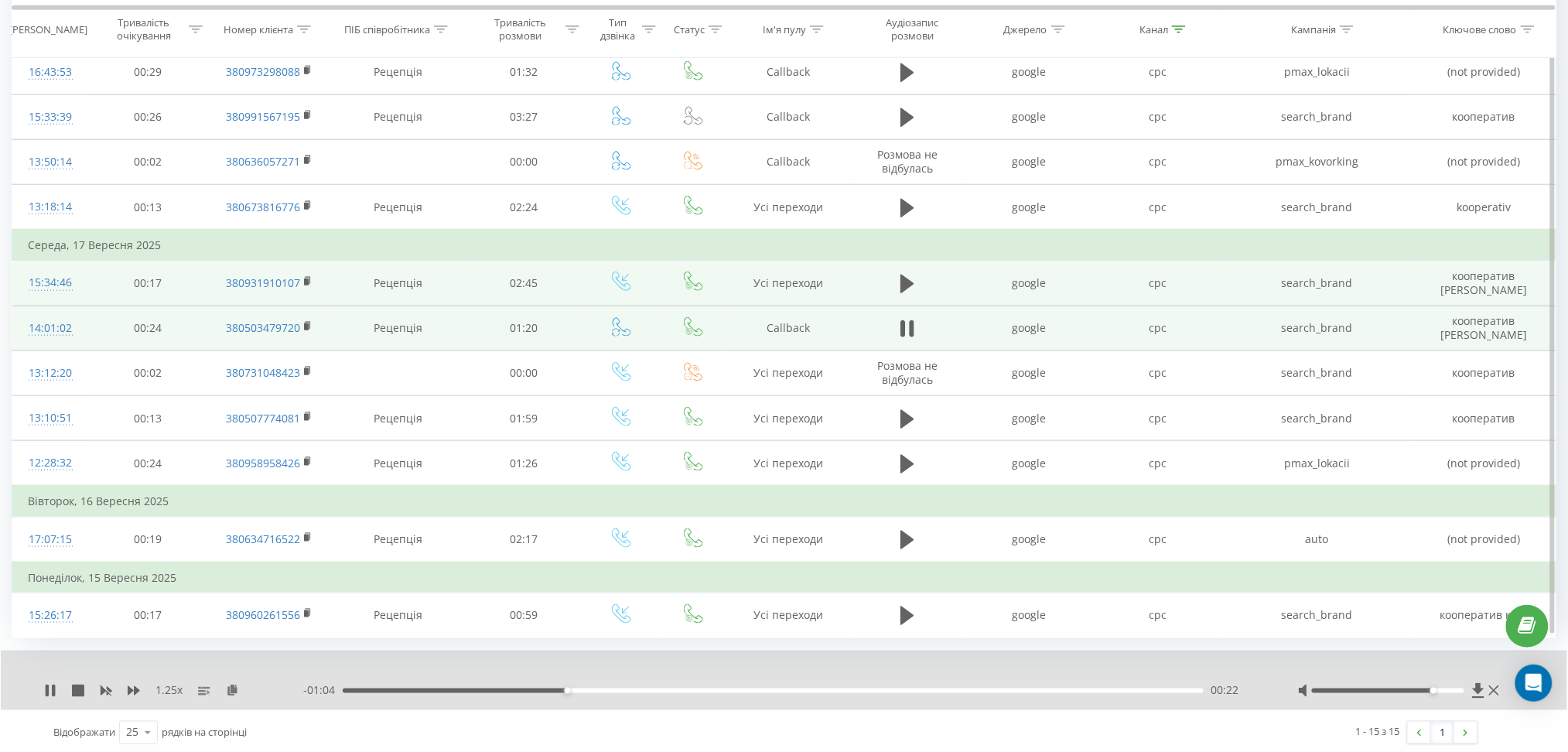
click at [893, 280] on td at bounding box center [908, 283] width 114 height 45
click at [904, 282] on icon at bounding box center [907, 284] width 14 height 18
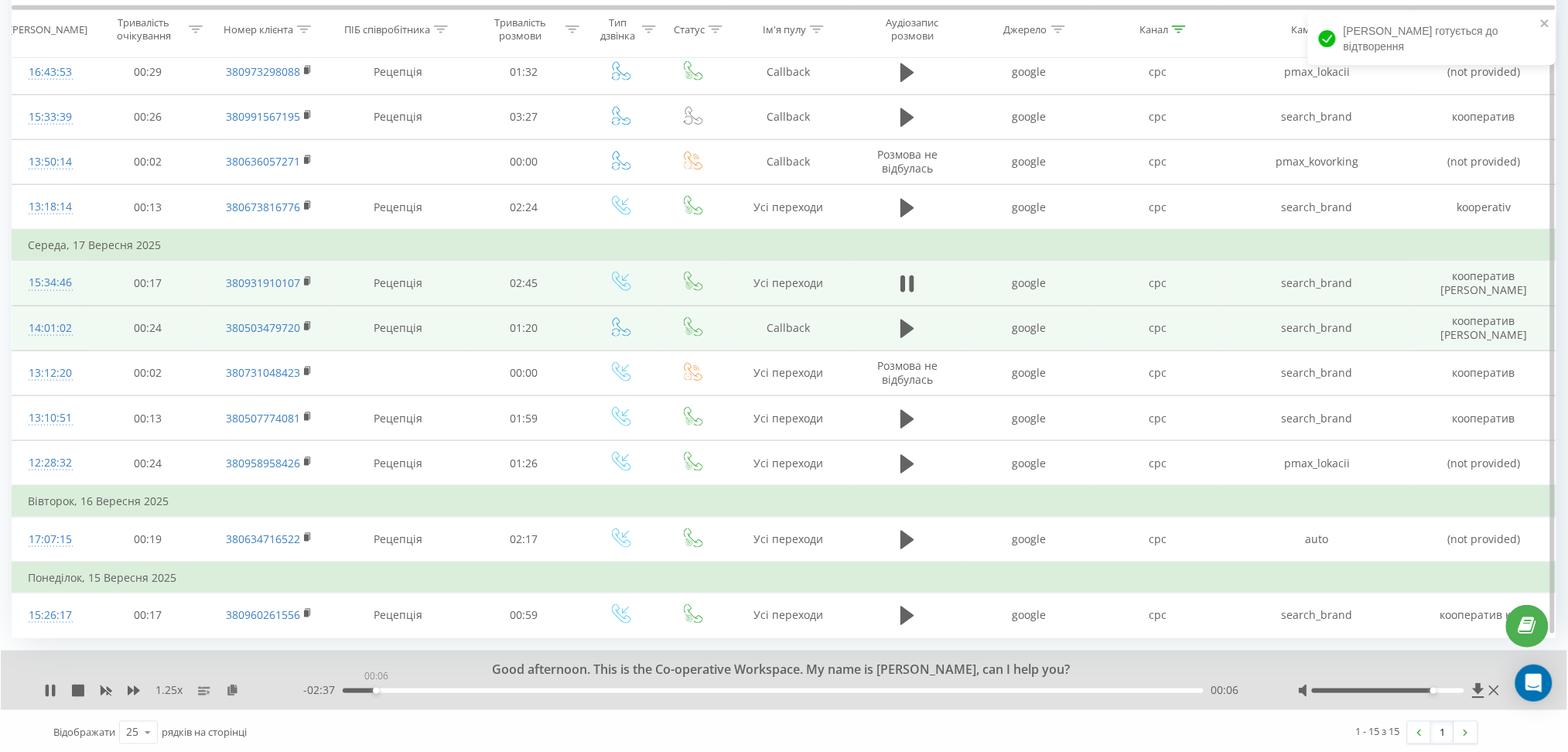
click at [376, 688] on div "00:06" at bounding box center [773, 691] width 861 height 5
click at [1459, 688] on div at bounding box center [1388, 691] width 151 height 5
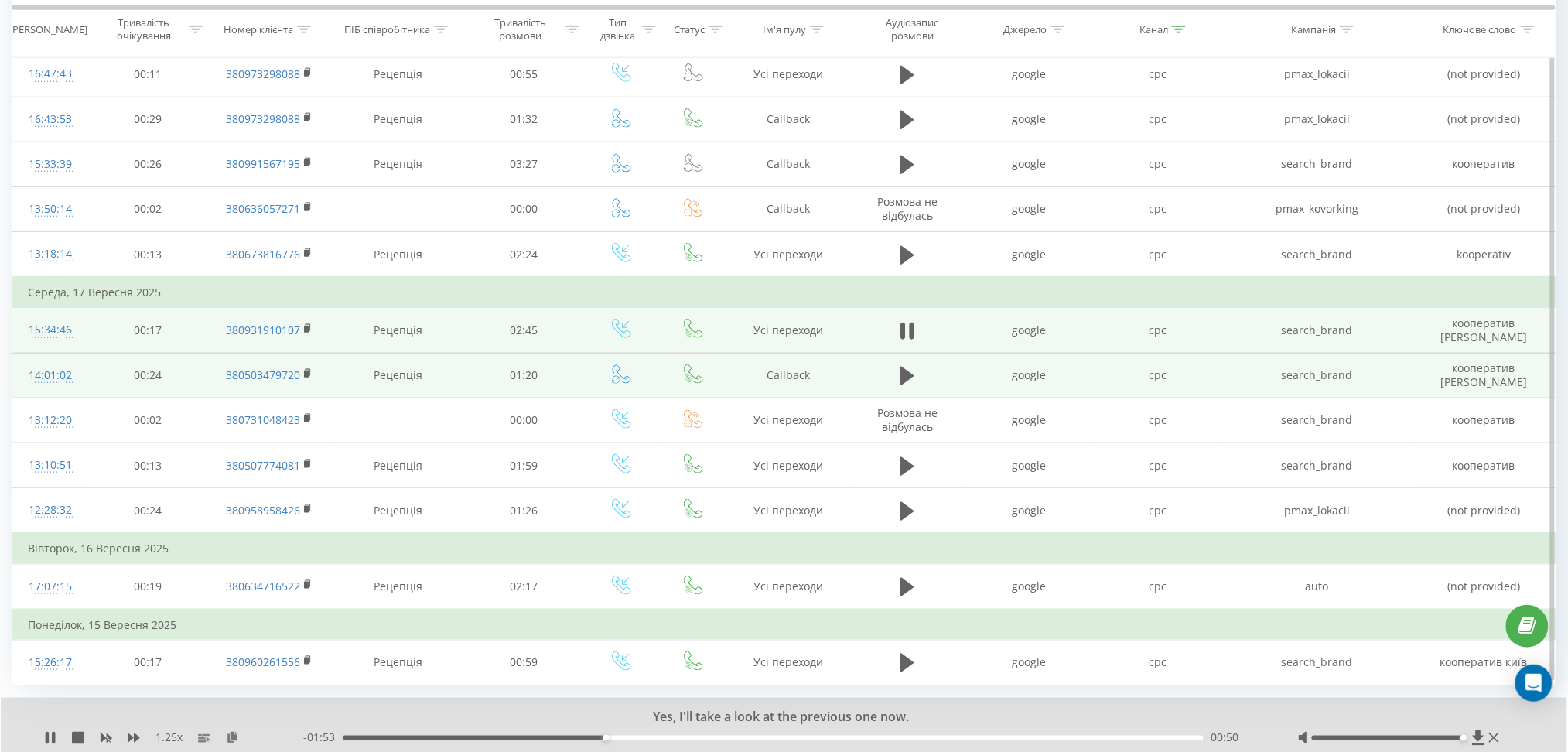
scroll to position [375, 0]
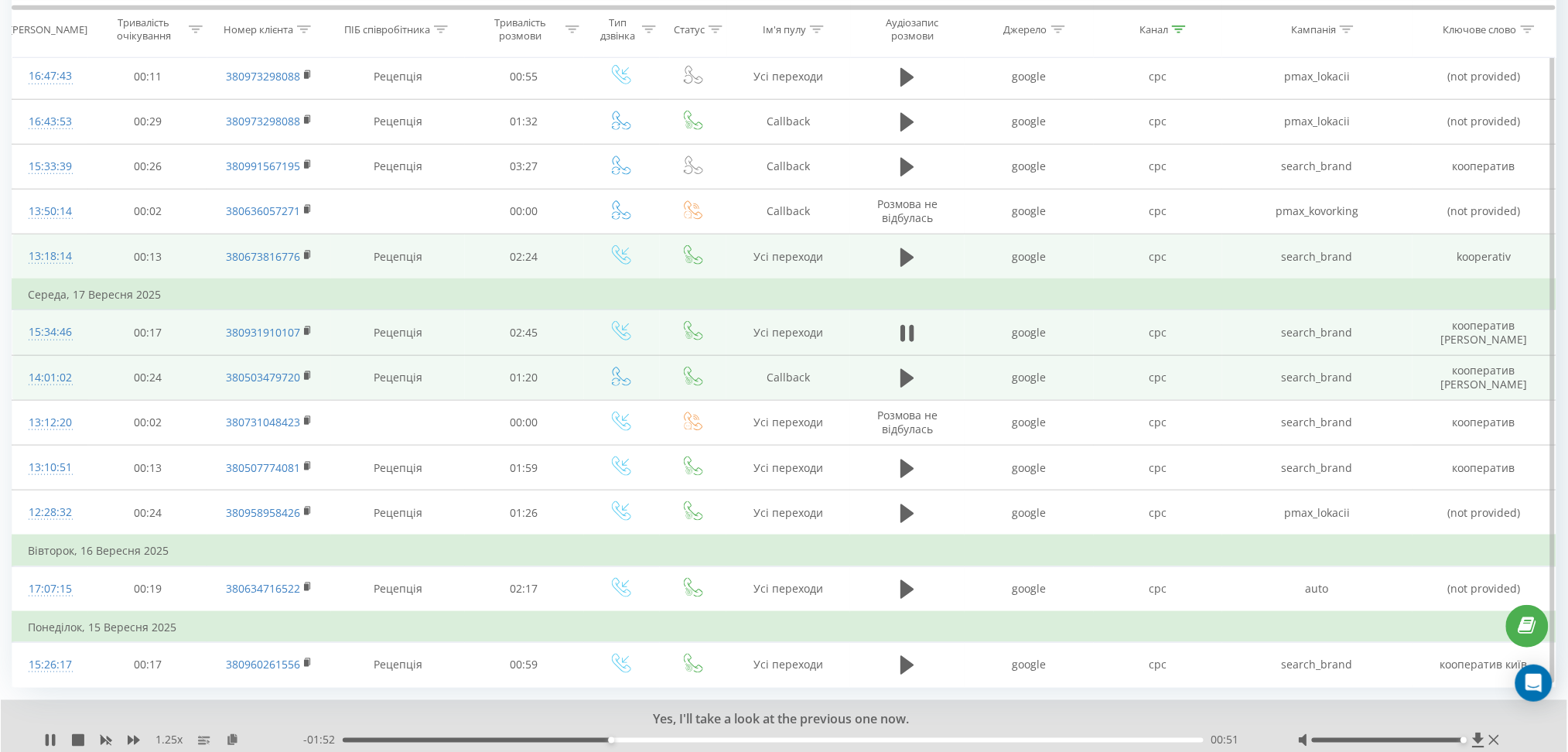
click at [894, 256] on td at bounding box center [908, 256] width 114 height 46
click at [913, 256] on icon at bounding box center [907, 256] width 14 height 18
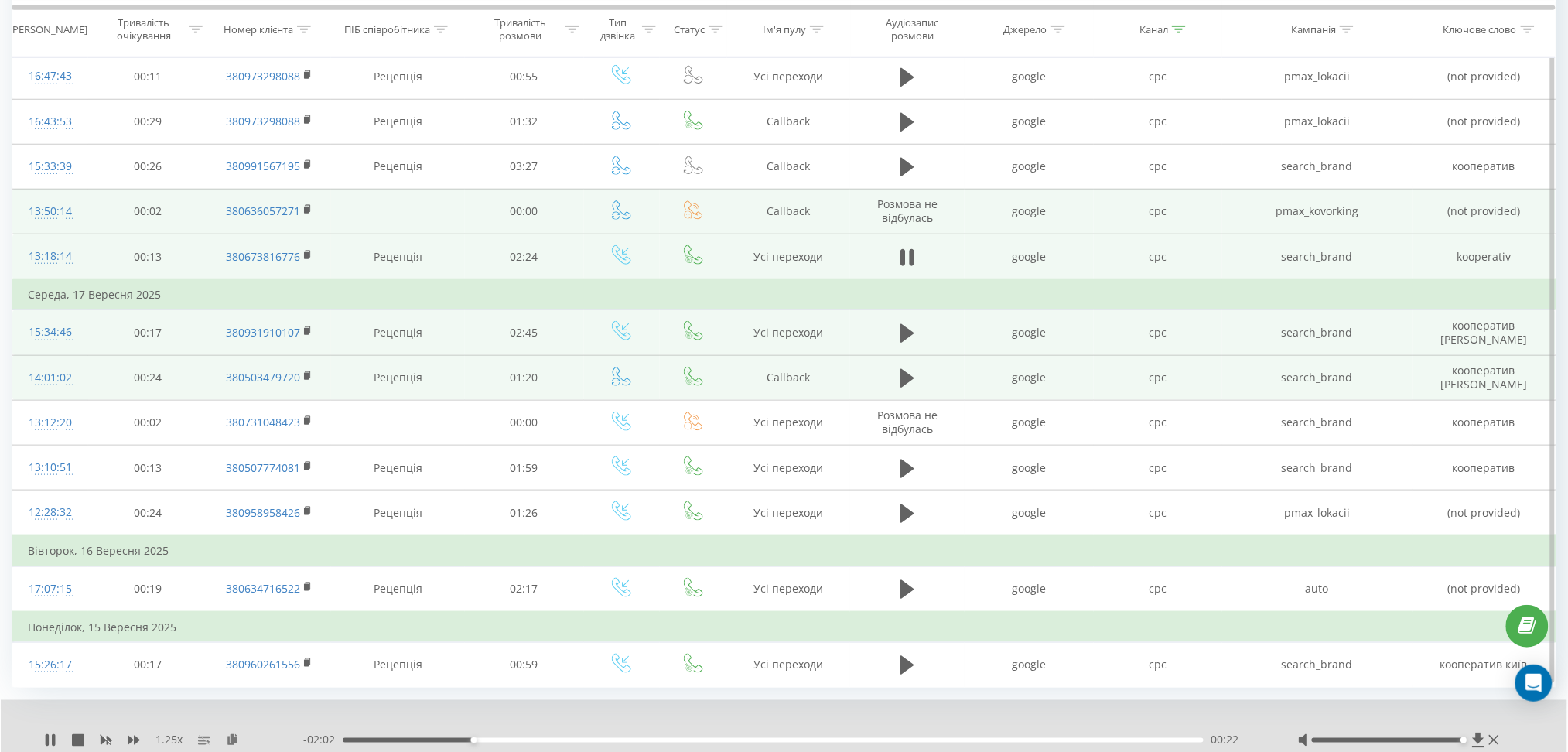
click at [912, 218] on span "Розмова не відбулась" at bounding box center [907, 211] width 60 height 29
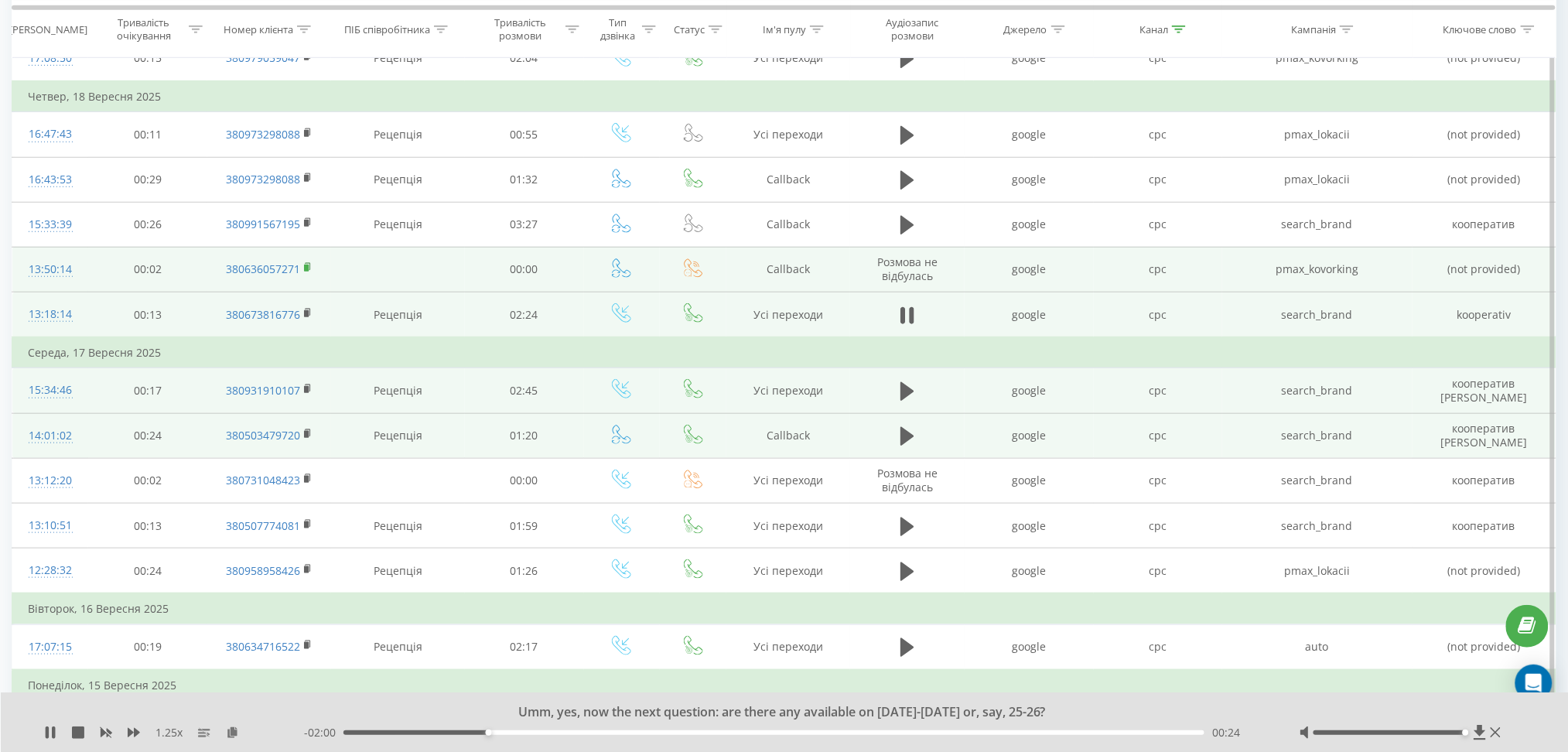
click at [309, 262] on icon at bounding box center [309, 267] width 8 height 11
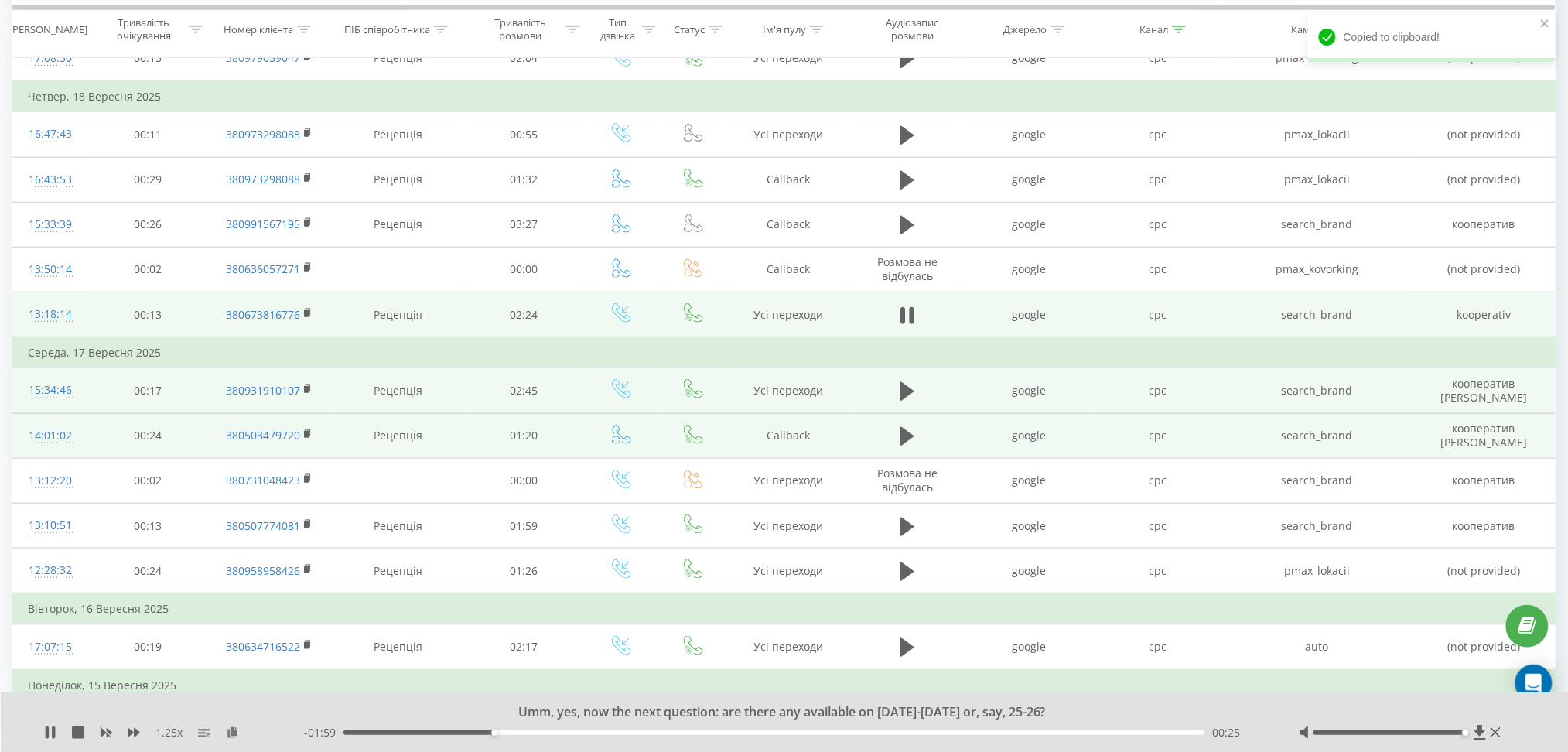
scroll to position [0, 0]
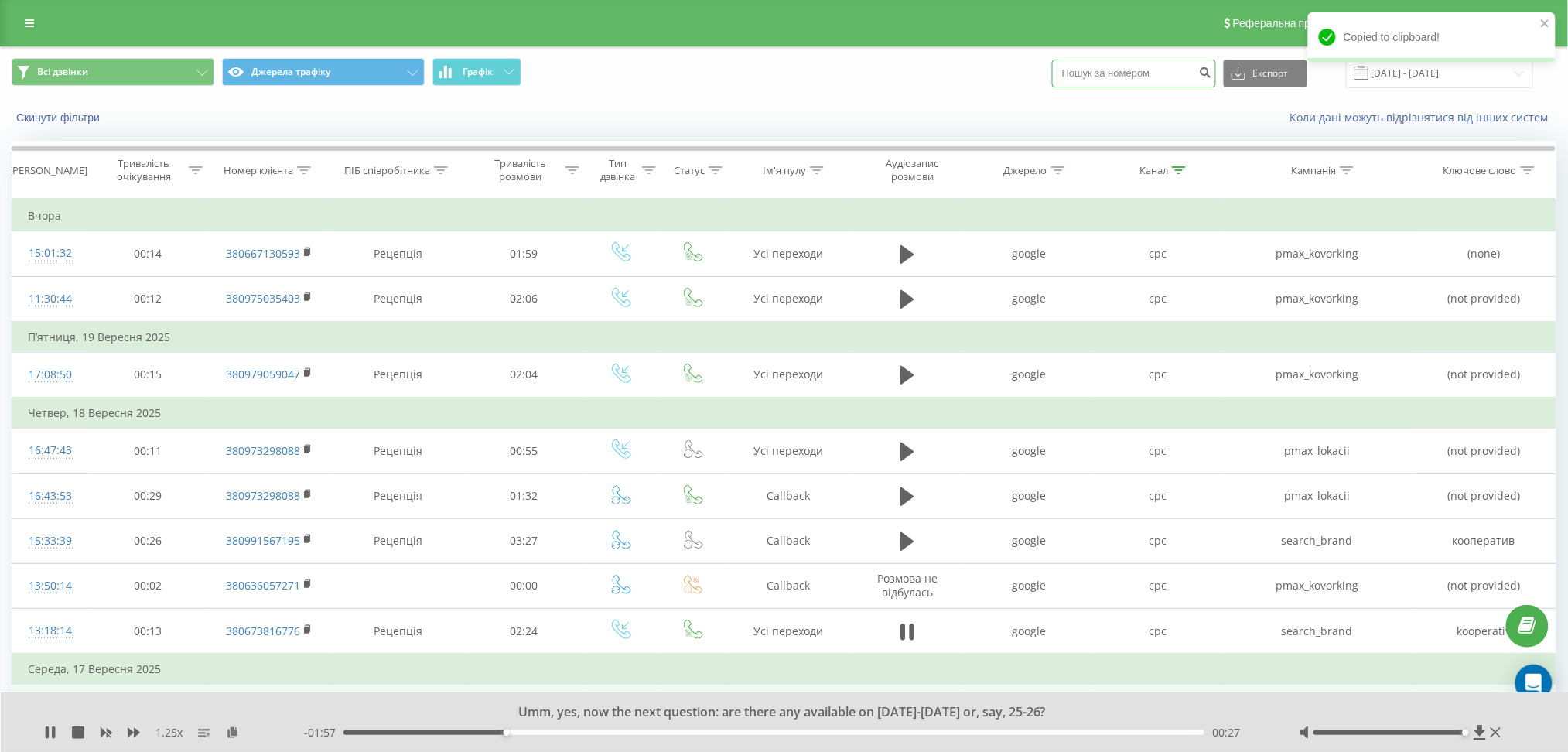
click at [1180, 69] on input at bounding box center [1134, 74] width 164 height 28
paste input "380636057271"
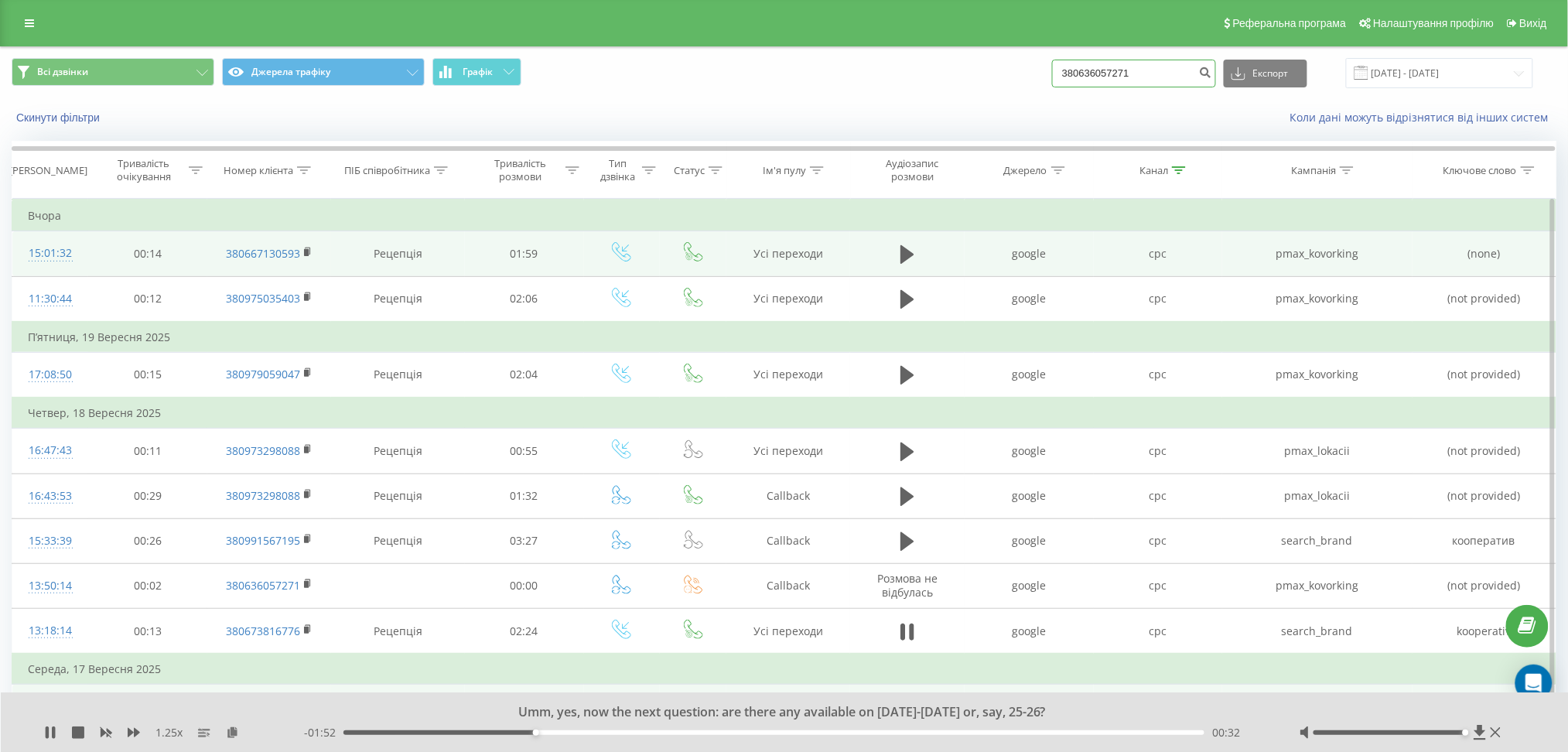
type input "380636057271"
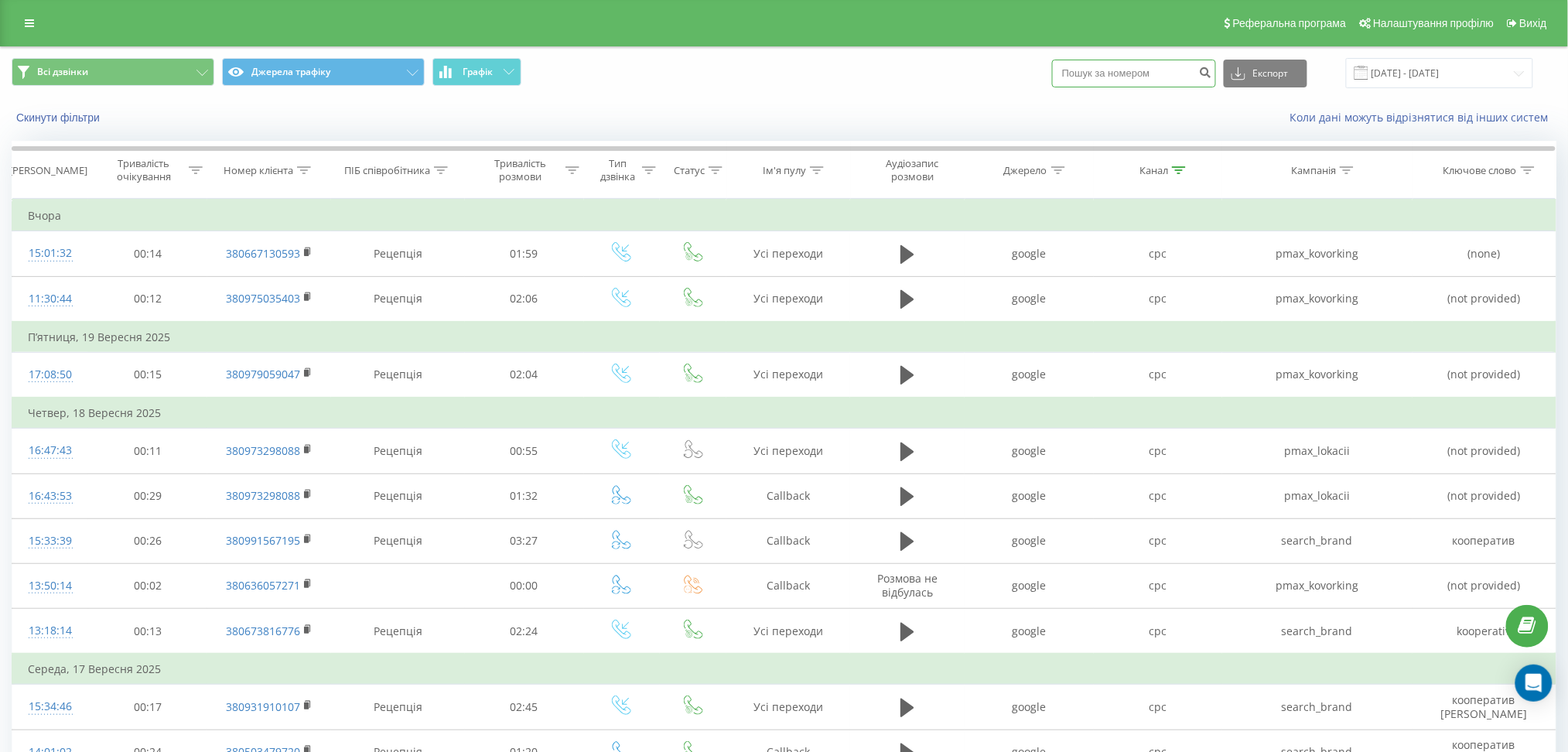
click at [1127, 82] on input at bounding box center [1134, 74] width 164 height 28
paste input "380636057271"
type input "380636057271"
click at [1279, 74] on button "Експорт" at bounding box center [1265, 74] width 84 height 28
click at [1160, 80] on input "380636057271" at bounding box center [1134, 74] width 164 height 28
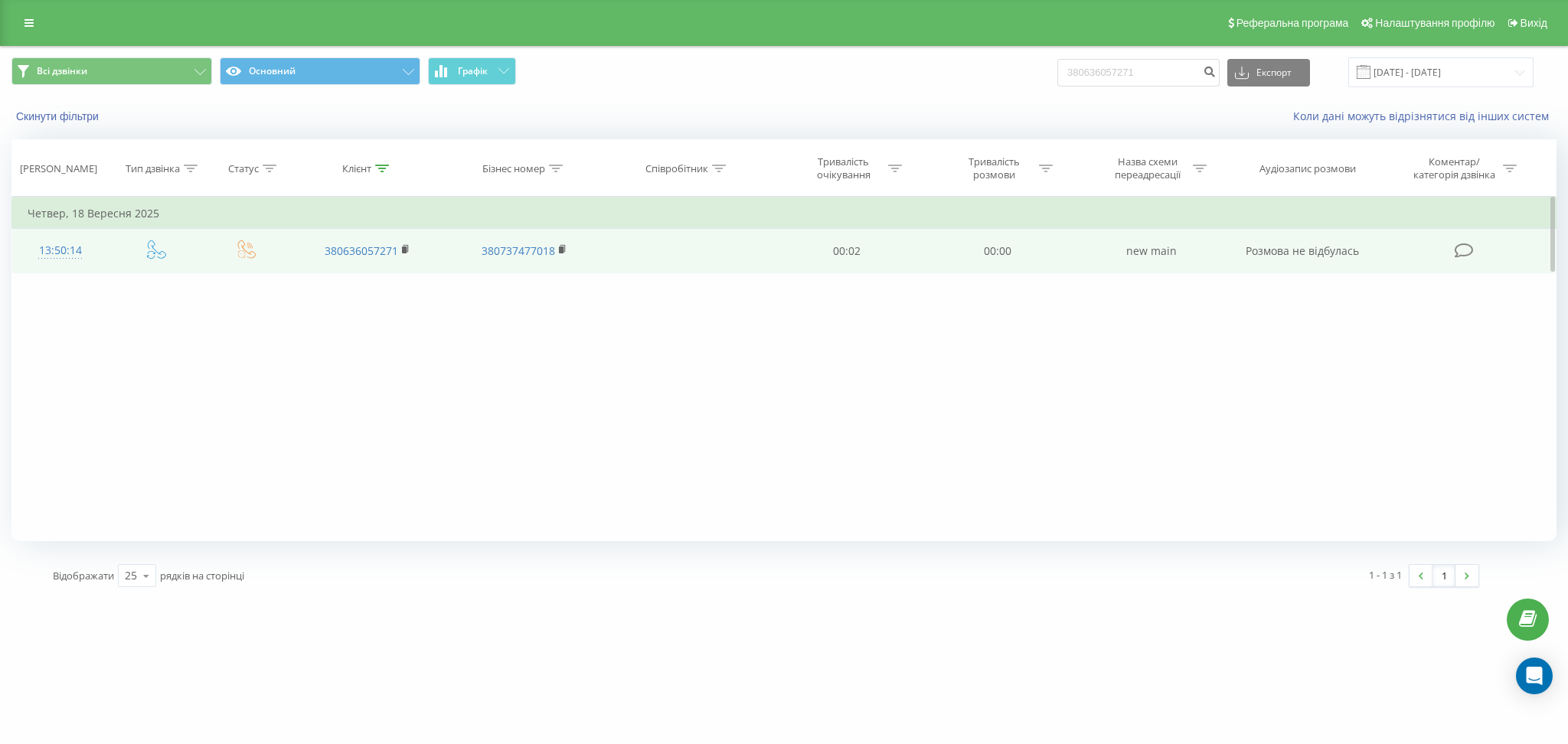
click at [847, 249] on td "00:02" at bounding box center [847, 251] width 151 height 44
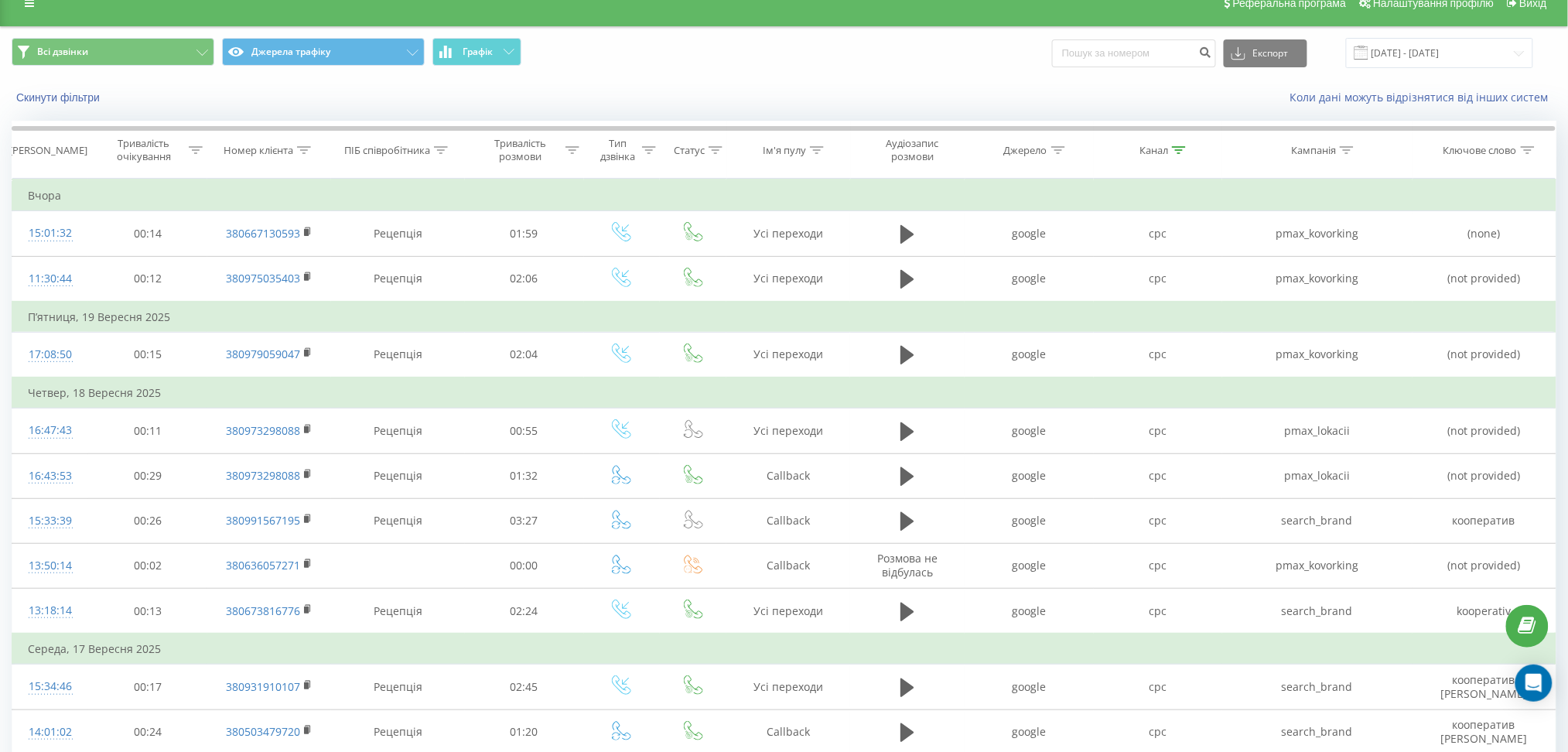
scroll to position [25, 0]
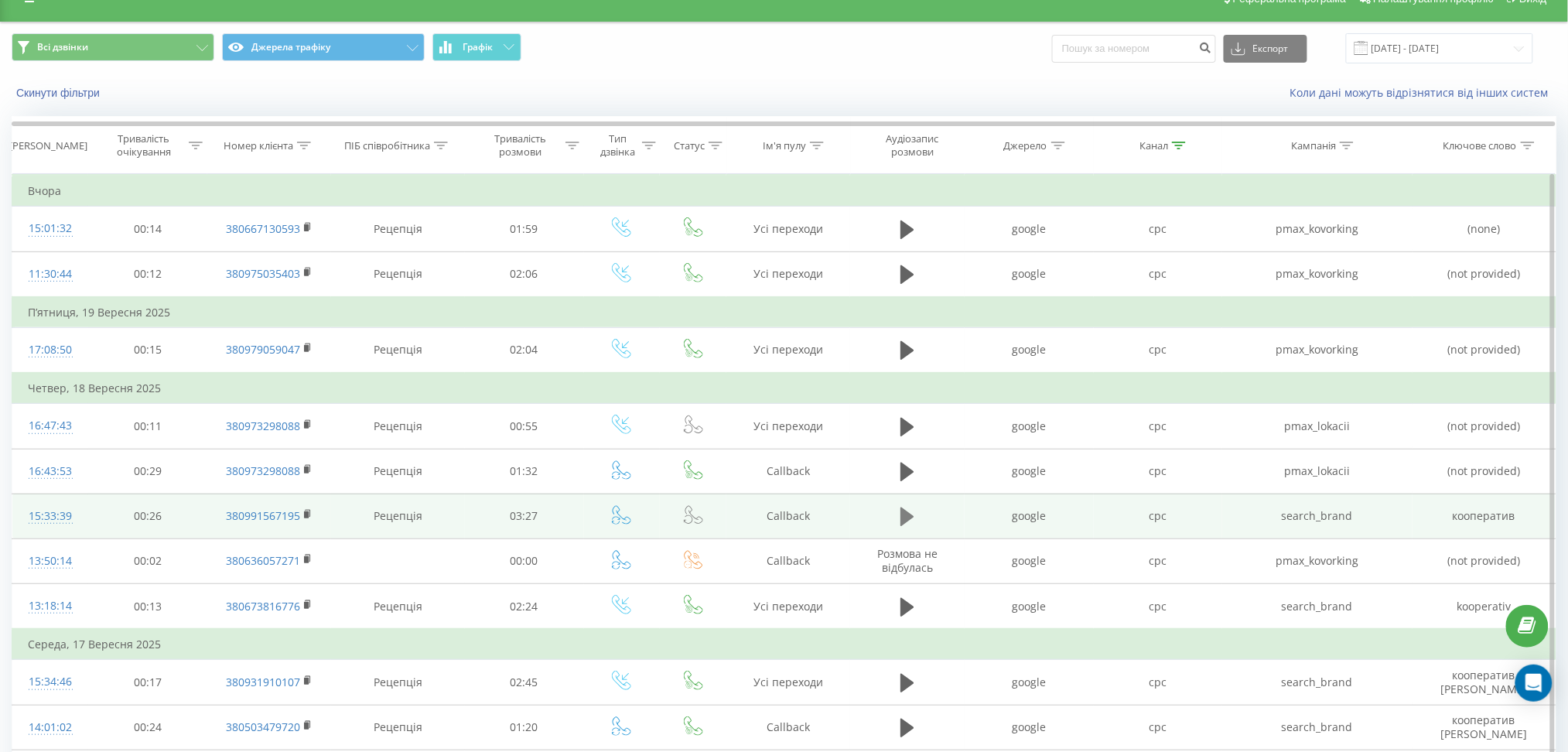
click at [913, 512] on icon at bounding box center [907, 517] width 14 height 22
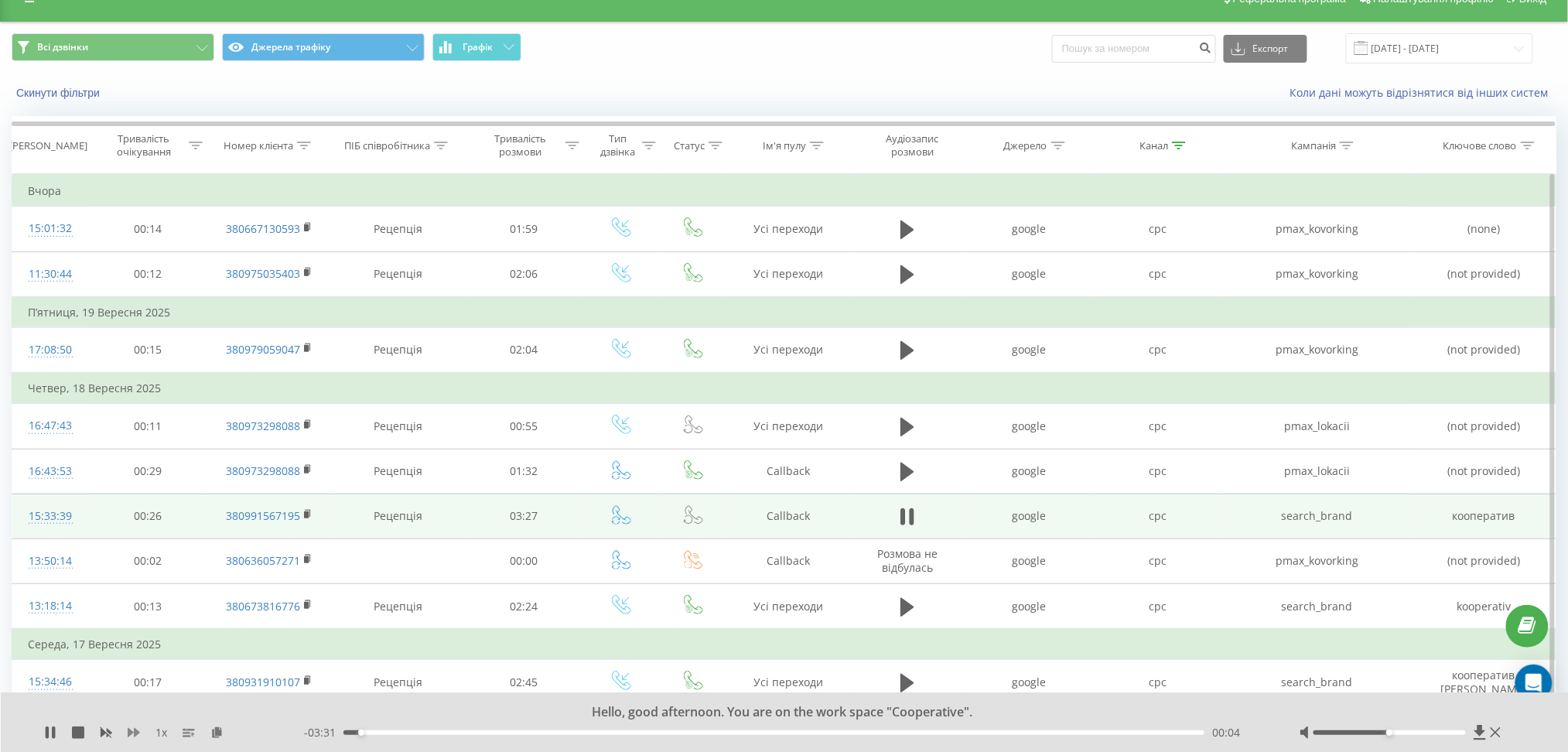
click at [130, 734] on icon at bounding box center [133, 732] width 12 height 9
click at [407, 731] on div "00:16" at bounding box center [774, 733] width 861 height 5
click at [122, 734] on div "1.25 x" at bounding box center [174, 732] width 260 height 16
click at [1435, 735] on div at bounding box center [1403, 732] width 205 height 16
click at [1449, 733] on div at bounding box center [1390, 733] width 152 height 5
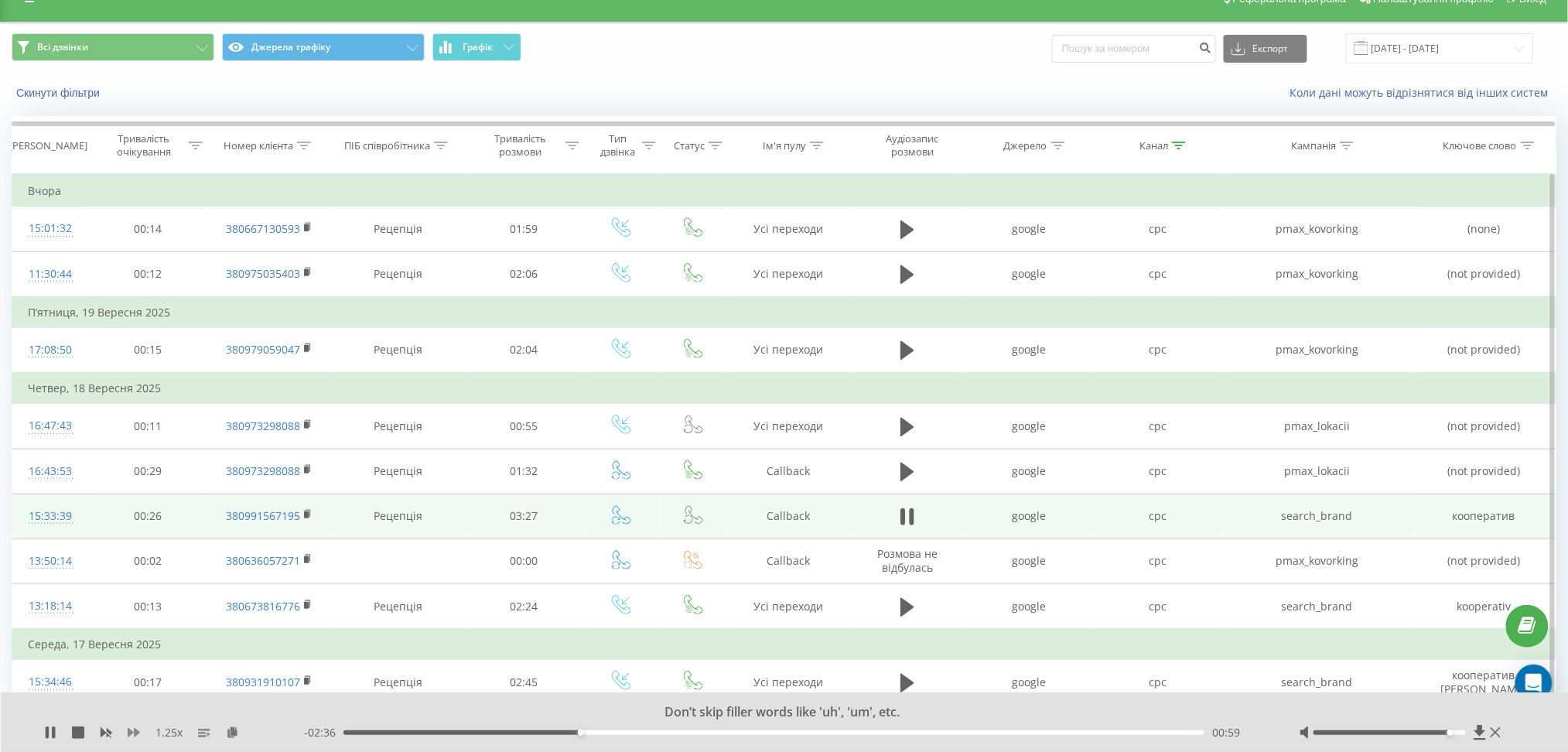
click at [128, 730] on icon at bounding box center [133, 732] width 12 height 9
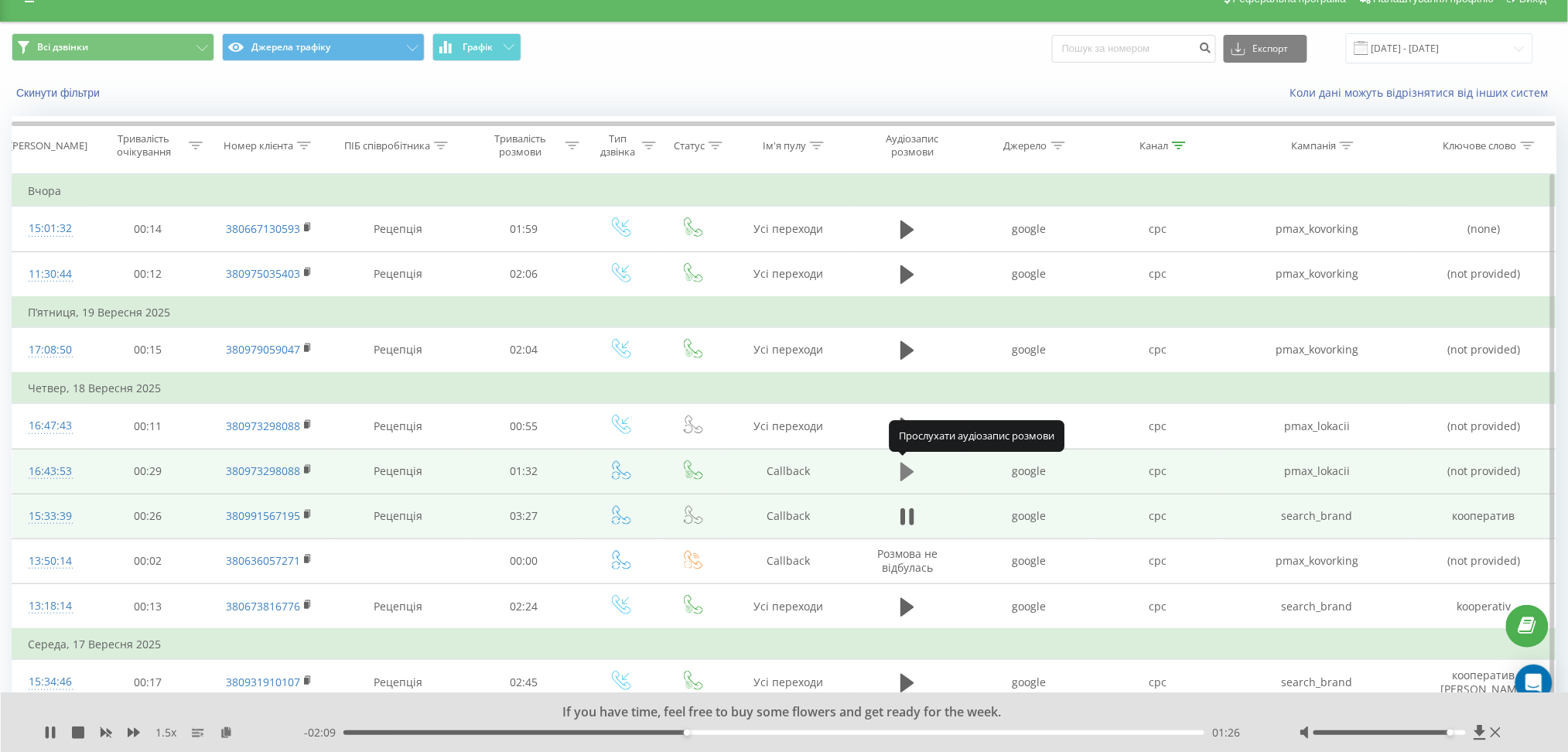
click at [910, 467] on icon at bounding box center [907, 472] width 14 height 18
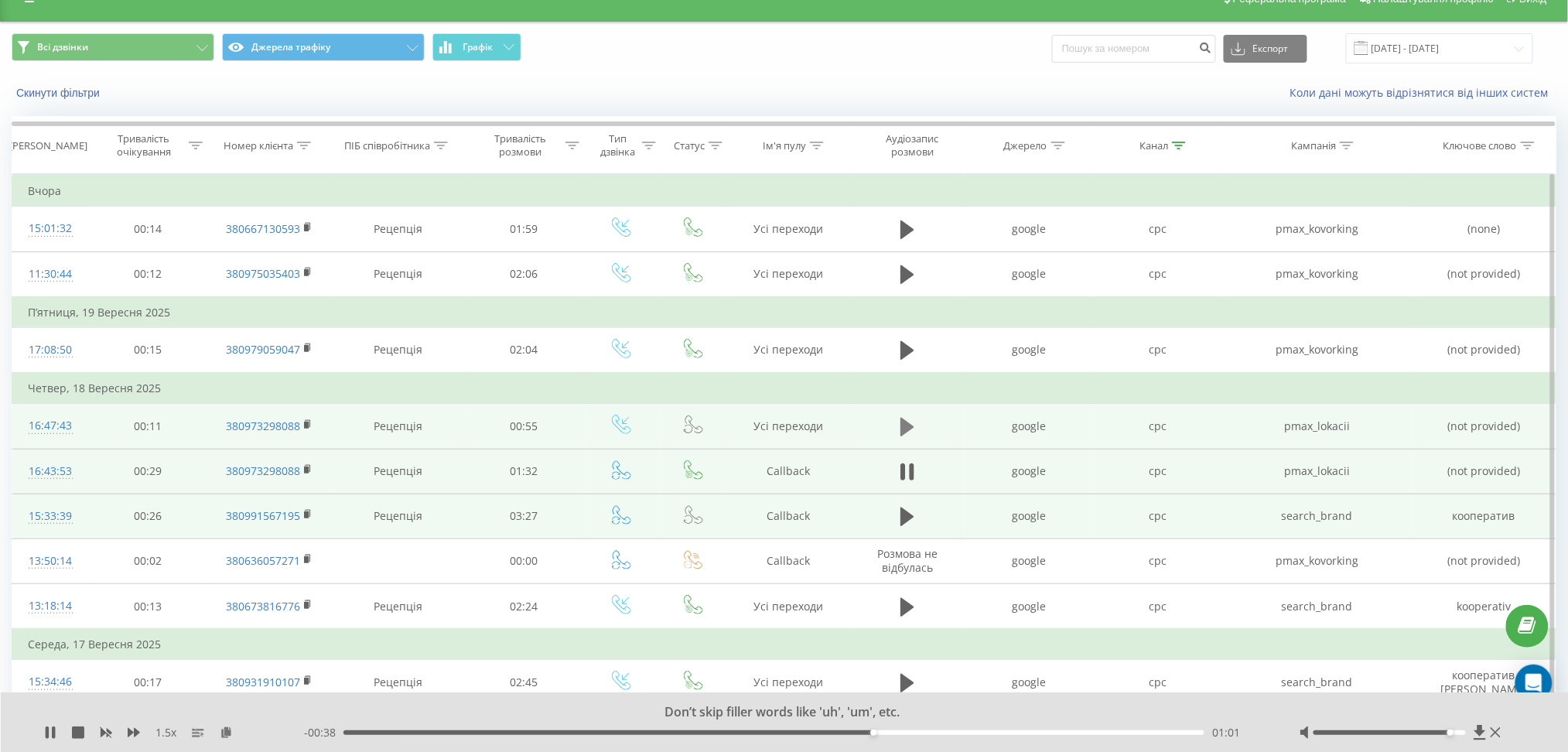
click at [900, 419] on button at bounding box center [908, 427] width 23 height 23
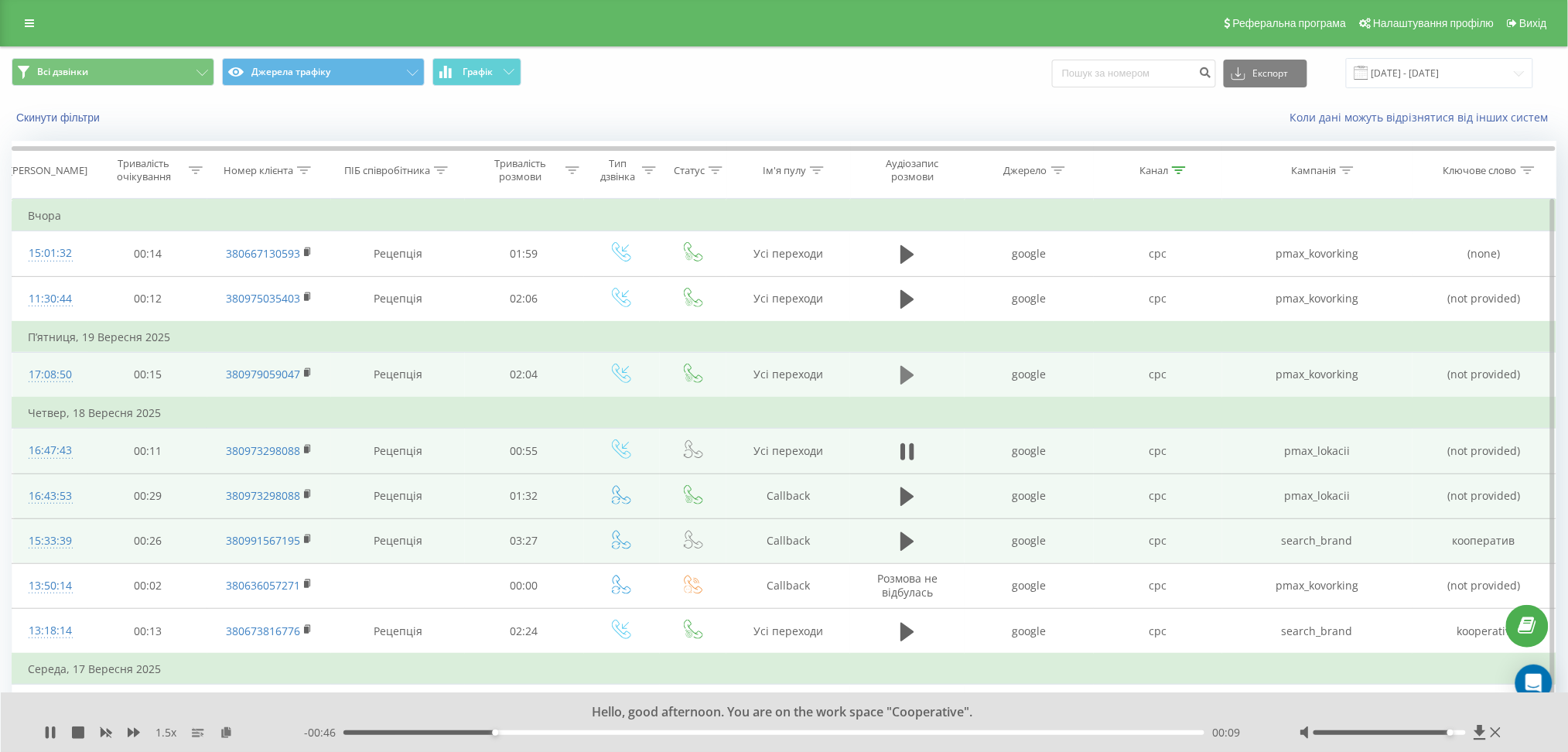
click at [906, 376] on icon at bounding box center [907, 375] width 14 height 18
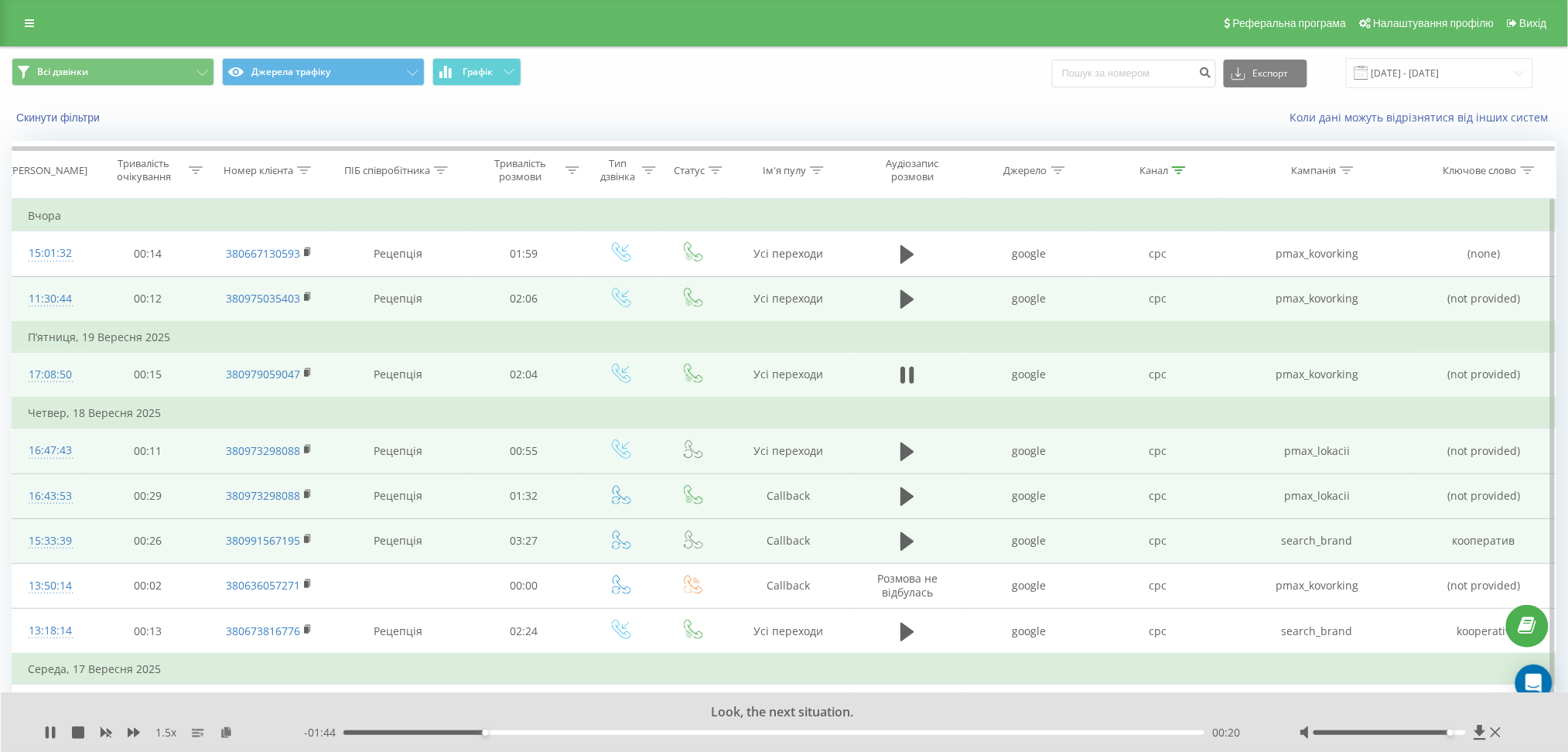
click at [907, 312] on span at bounding box center [908, 306] width 23 height 15
click at [897, 295] on button at bounding box center [908, 299] width 23 height 23
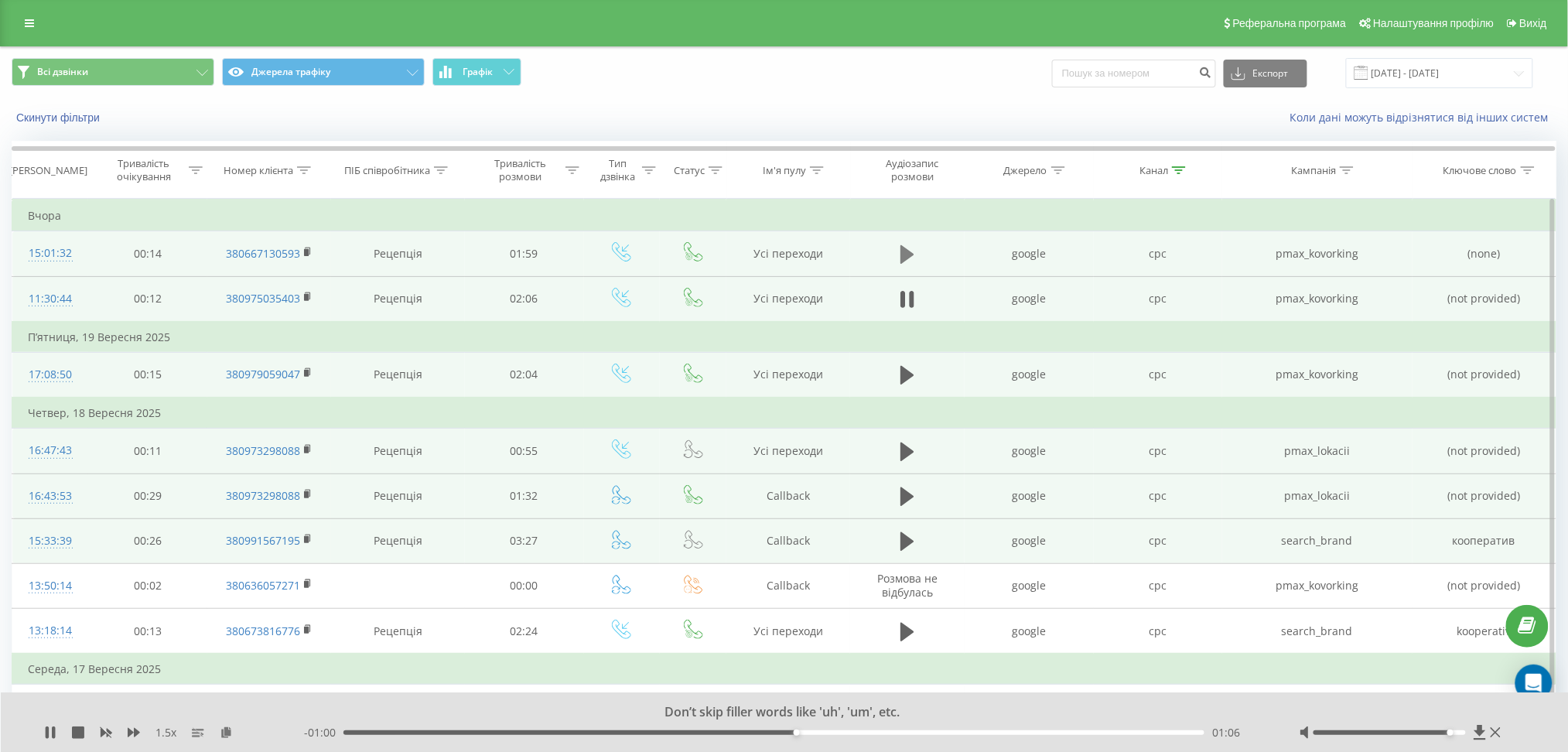
click at [904, 253] on icon at bounding box center [907, 254] width 14 height 18
click at [913, 247] on icon at bounding box center [913, 254] width 5 height 17
